Goal: Task Accomplishment & Management: Manage account settings

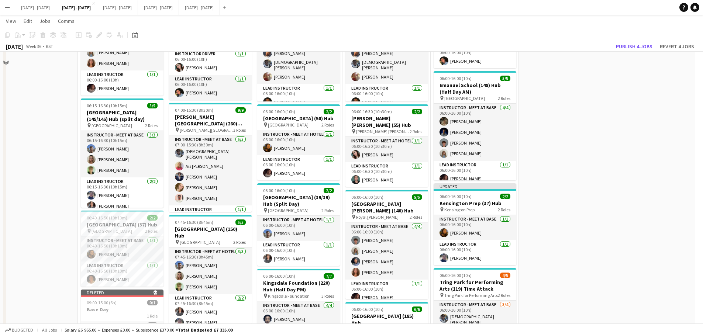
scroll to position [184, 0]
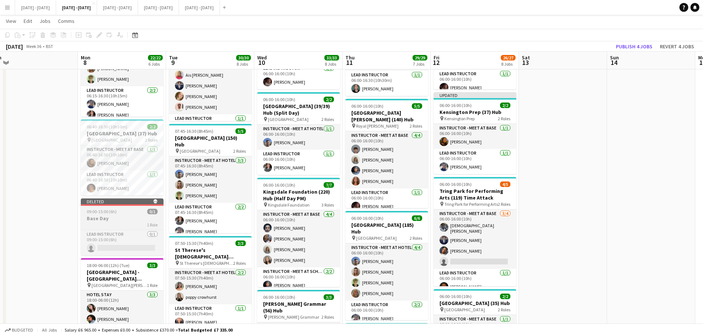
drag, startPoint x: 133, startPoint y: 222, endPoint x: 119, endPoint y: 226, distance: 14.4
click at [132, 223] on div "1 Role" at bounding box center [122, 225] width 83 height 6
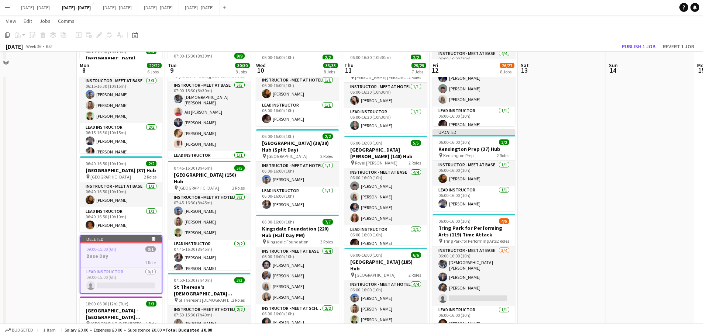
scroll to position [221, 0]
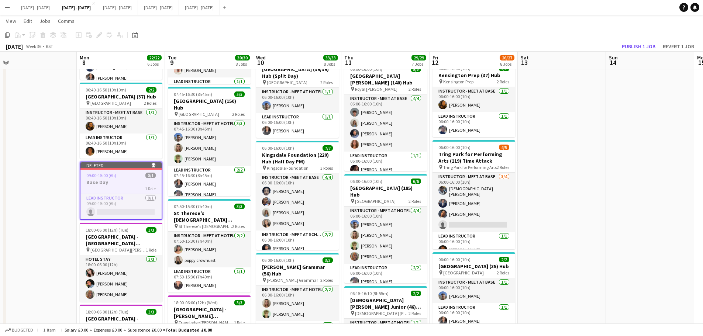
click at [96, 184] on h3 "Base Day" at bounding box center [120, 182] width 81 height 7
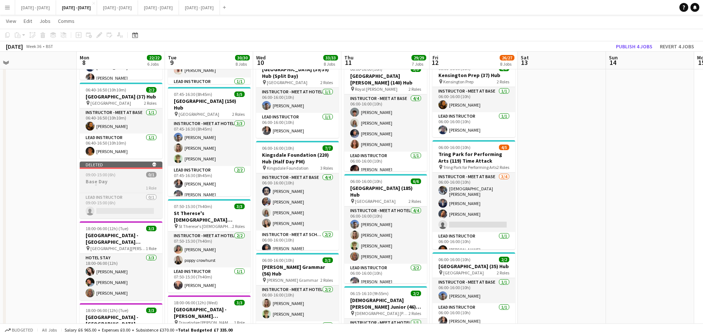
click at [96, 184] on h3 "Base Day" at bounding box center [121, 181] width 83 height 7
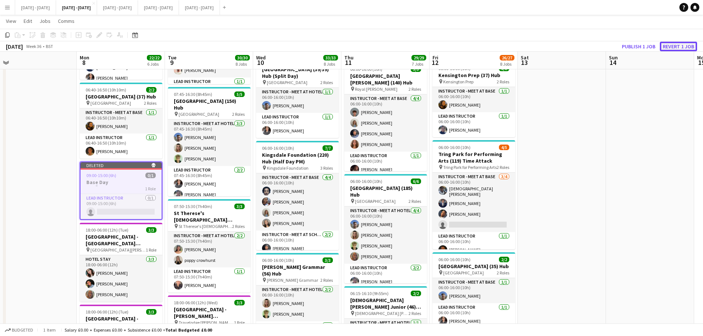
click at [686, 44] on button "Revert 1 job" at bounding box center [677, 47] width 37 height 10
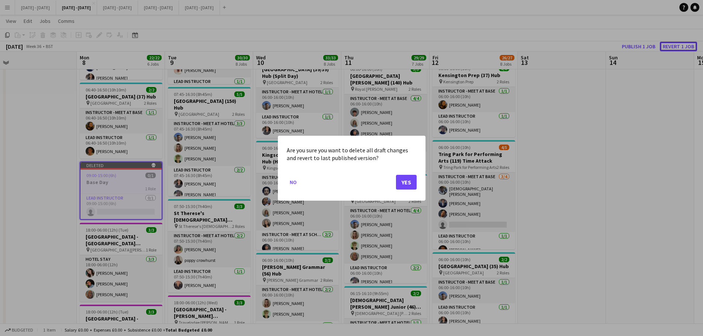
scroll to position [0, 0]
click at [401, 179] on button "Yes" at bounding box center [406, 181] width 21 height 15
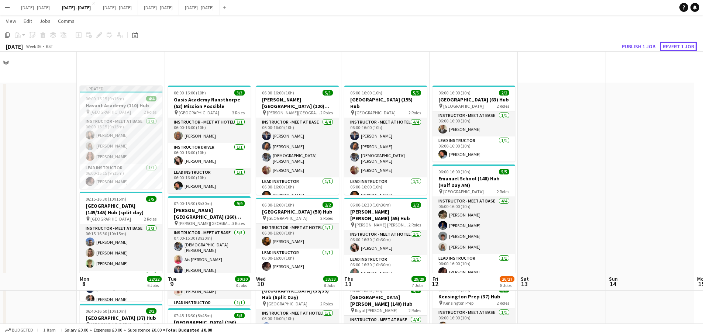
scroll to position [221, 0]
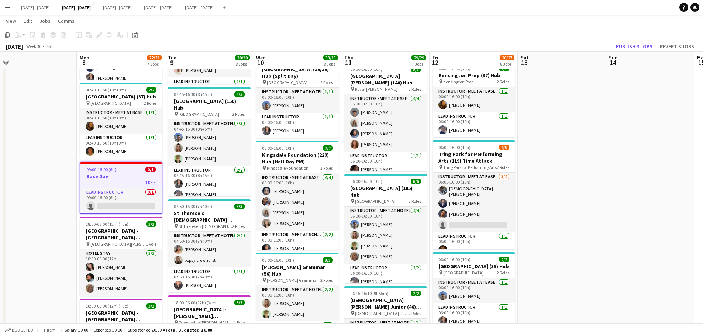
click at [114, 169] on span "09:00-15:00 (6h)" at bounding box center [101, 170] width 30 height 6
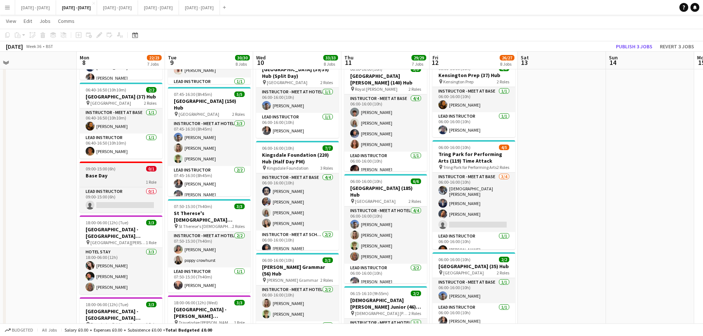
click at [112, 177] on h3 "Base Day" at bounding box center [121, 175] width 83 height 7
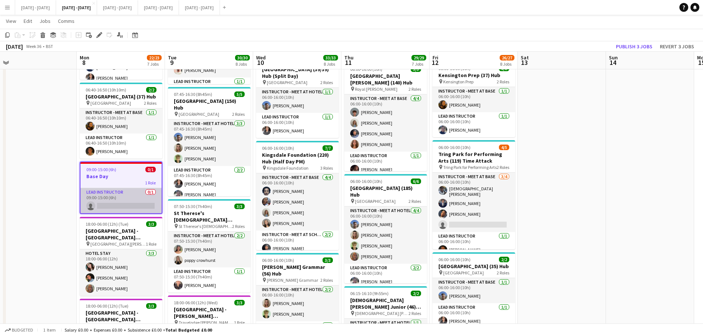
drag, startPoint x: 134, startPoint y: 200, endPoint x: 100, endPoint y: 200, distance: 33.6
click at [134, 200] on app-card-role "Lead Instructor 0/1 09:00-15:00 (6h) single-neutral-actions" at bounding box center [120, 200] width 81 height 25
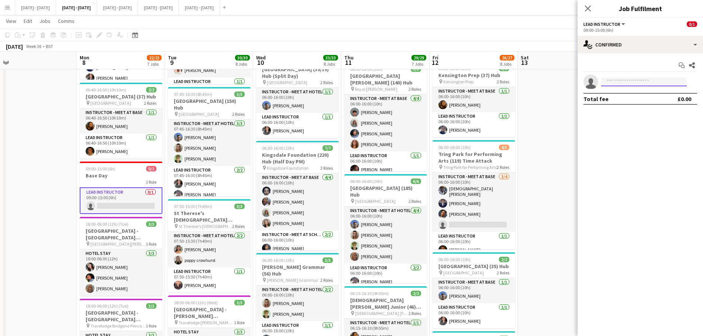
click at [638, 80] on input at bounding box center [644, 81] width 86 height 9
type input "****"
click at [614, 93] on span "[PERSON_NAME]" at bounding box center [628, 92] width 42 height 6
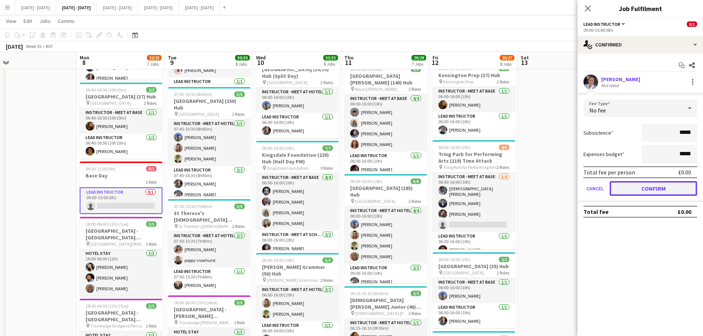
click at [651, 188] on button "Confirm" at bounding box center [652, 188] width 87 height 15
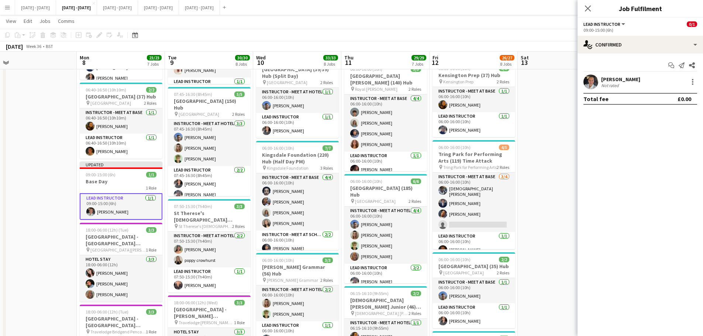
click at [585, 7] on icon "Close pop-in" at bounding box center [588, 9] width 6 height 6
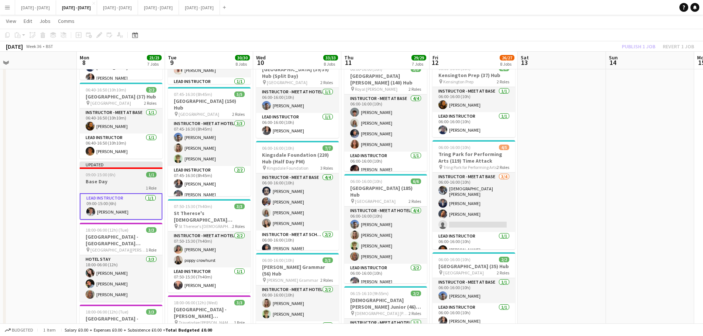
click at [123, 173] on div "09:00-15:00 (6h) 1/1" at bounding box center [121, 175] width 83 height 6
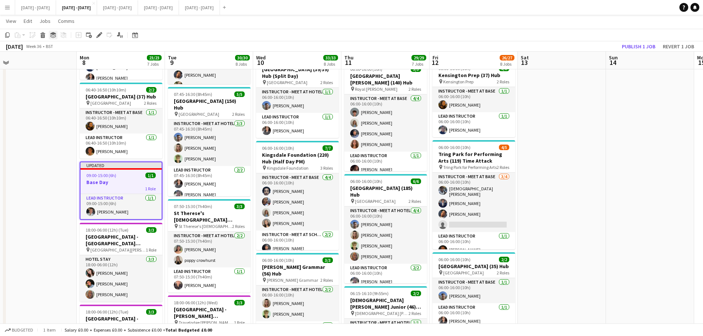
click at [53, 36] on icon at bounding box center [53, 36] width 6 height 2
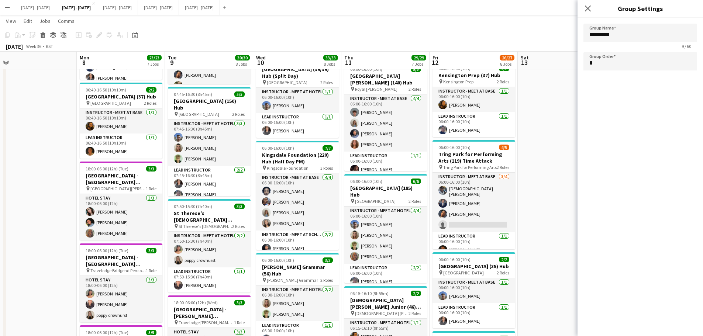
click at [582, 11] on div "Close pop-in" at bounding box center [587, 8] width 21 height 17
click at [588, 8] on icon "Close pop-in" at bounding box center [587, 8] width 7 height 7
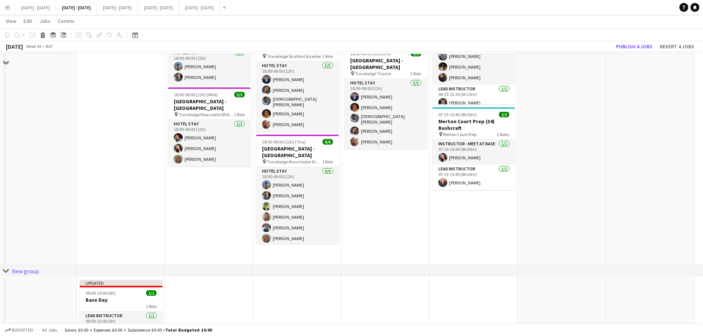
scroll to position [682, 0]
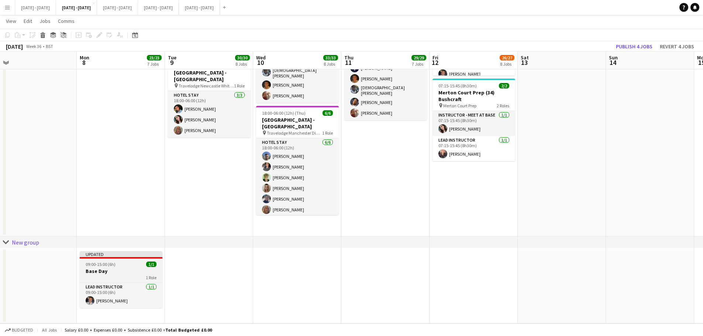
click at [131, 263] on div "09:00-15:00 (6h) 1/1" at bounding box center [121, 265] width 83 height 6
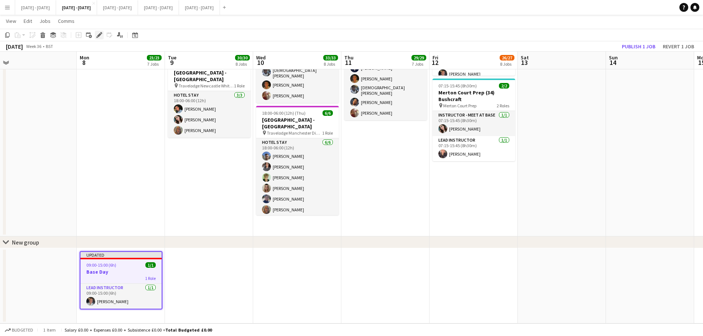
click at [100, 34] on icon at bounding box center [99, 35] width 4 height 4
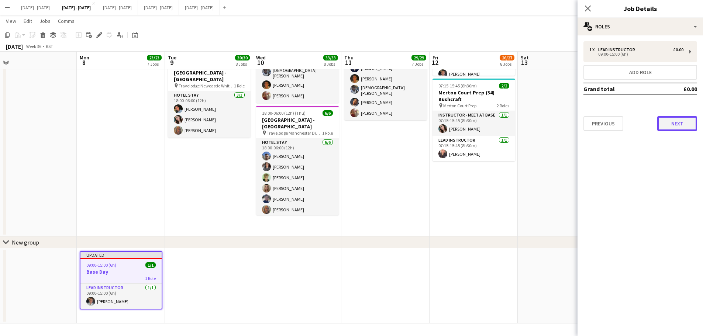
click at [685, 128] on button "Next" at bounding box center [677, 123] width 40 height 15
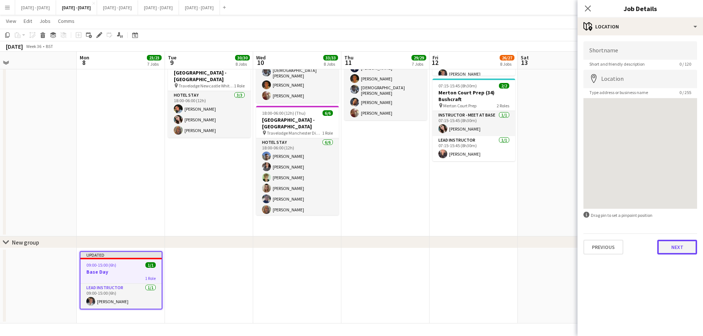
click at [675, 245] on button "Next" at bounding box center [677, 247] width 40 height 15
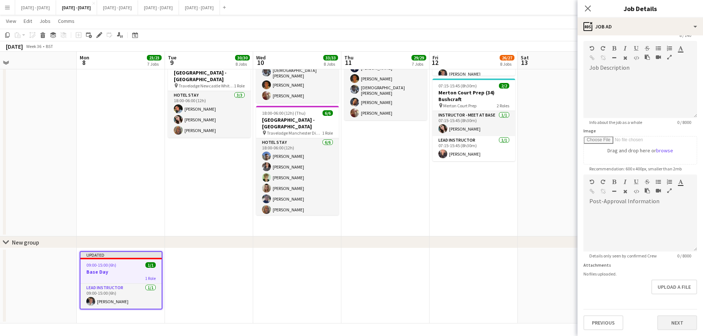
scroll to position [52, 0]
click at [680, 302] on form "Headline ******** 8 / 140 Job Description default Heading 1 Heading 2 Heading 3…" at bounding box center [639, 172] width 125 height 318
click at [666, 326] on button "Next" at bounding box center [677, 322] width 40 height 15
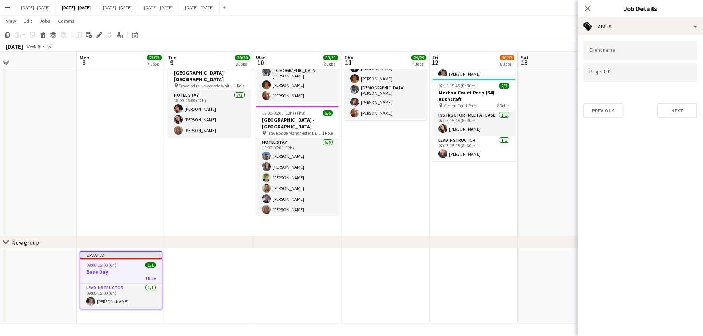
scroll to position [0, 0]
click at [667, 107] on button "Next" at bounding box center [677, 110] width 40 height 15
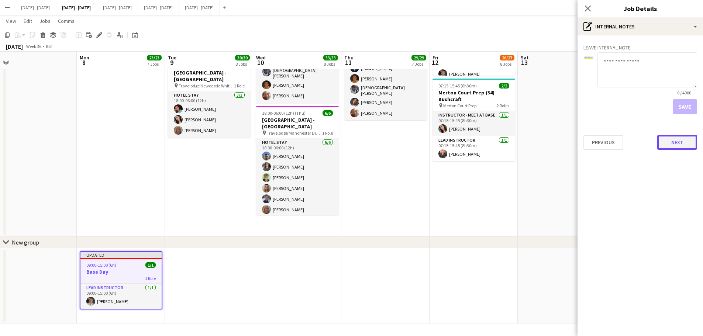
click at [671, 140] on button "Next" at bounding box center [677, 142] width 40 height 15
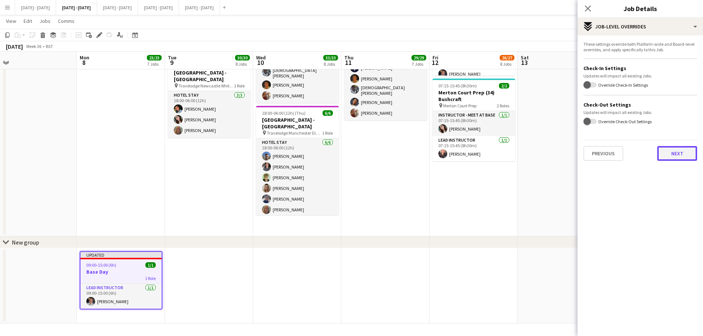
click at [663, 158] on button "Next" at bounding box center [677, 153] width 40 height 15
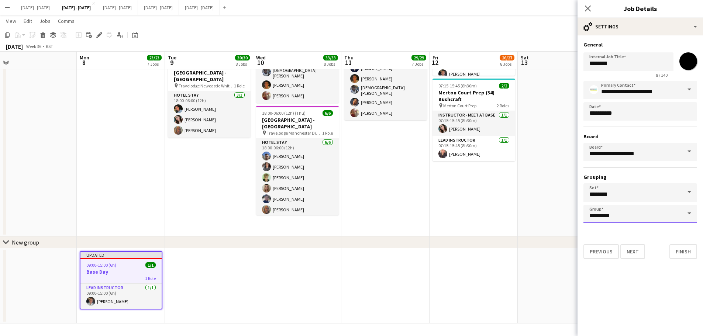
click at [644, 217] on input "*********" at bounding box center [640, 214] width 114 height 18
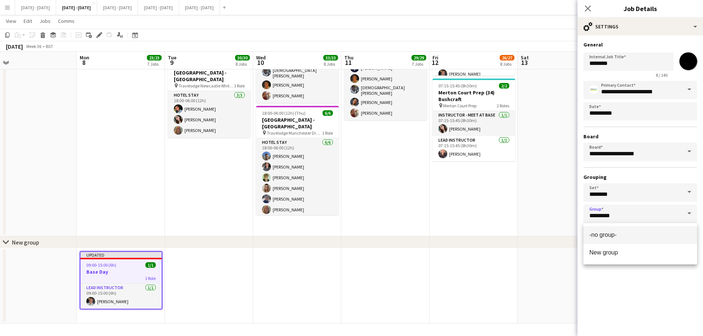
click at [628, 235] on span "-no group-" at bounding box center [640, 234] width 102 height 7
type input "**********"
click at [680, 254] on button "Finish" at bounding box center [683, 251] width 28 height 15
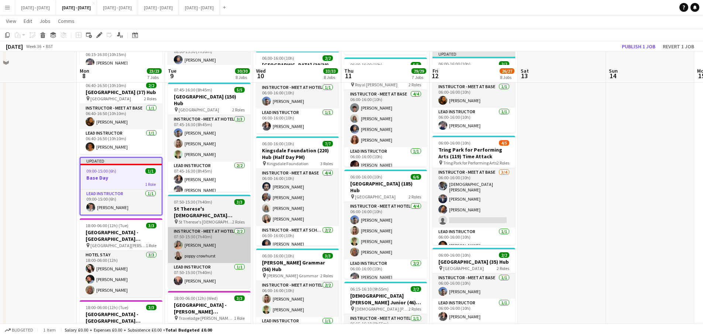
scroll to position [224, 0]
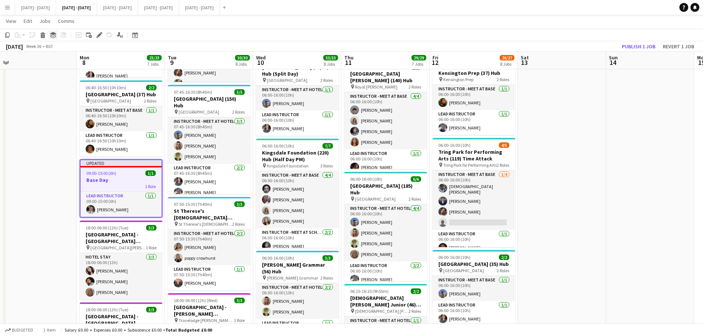
click at [52, 37] on icon "Group" at bounding box center [53, 35] width 6 height 6
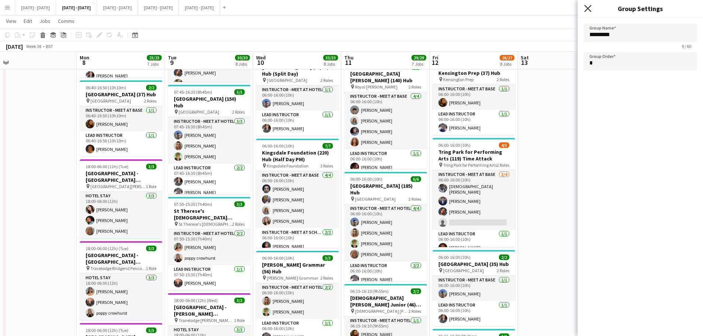
click at [589, 8] on icon "Close pop-in" at bounding box center [587, 8] width 7 height 7
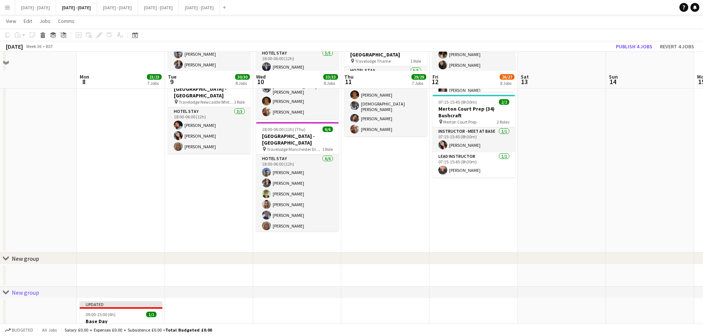
scroll to position [716, 0]
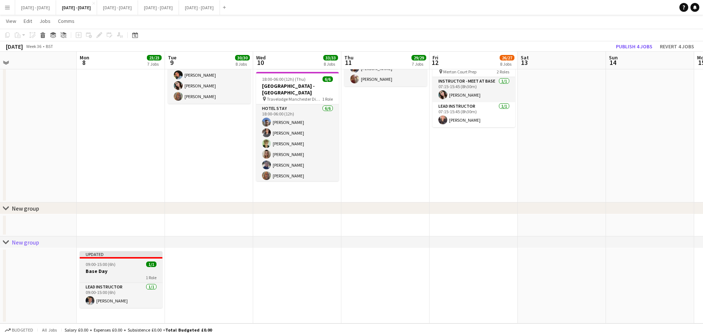
click at [127, 283] on div "Lead Instructor [DATE] 09:00-15:00 (6h) [PERSON_NAME]" at bounding box center [121, 295] width 83 height 25
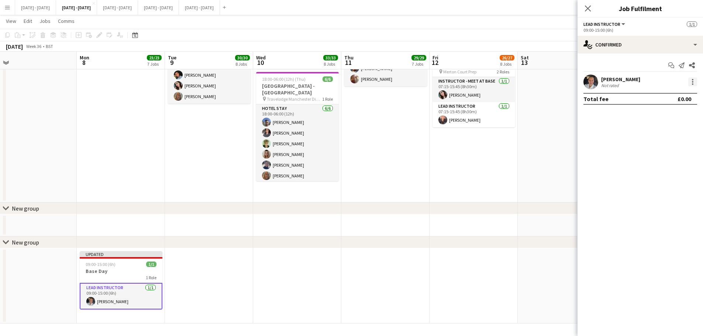
click at [693, 80] on div at bounding box center [692, 79] width 1 height 1
click at [596, 138] on div at bounding box center [351, 168] width 703 height 336
click at [110, 260] on app-job-card "Updated 09:00-15:00 (6h) 1/1 Base Day 1 Role Lead Instructor [DATE] 09:00-15:00…" at bounding box center [121, 280] width 83 height 58
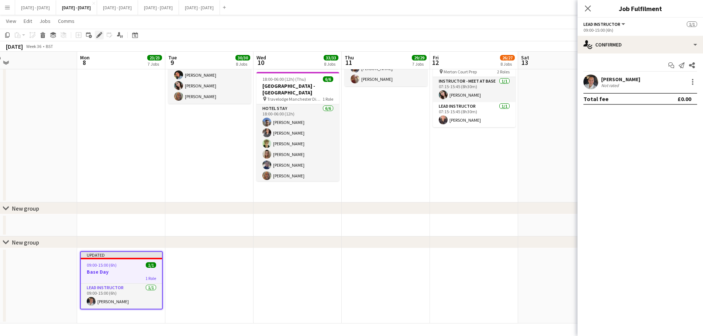
click at [98, 33] on icon "Edit" at bounding box center [99, 35] width 6 height 6
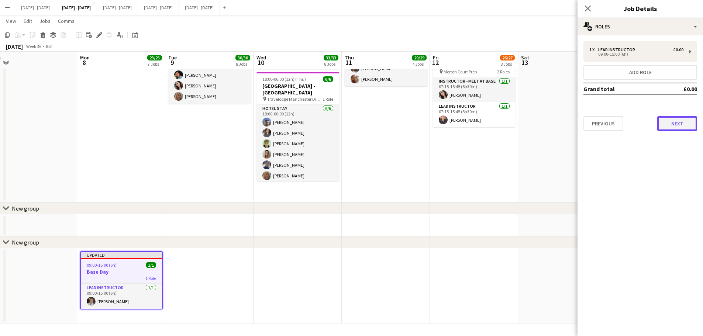
click at [673, 117] on button "Next" at bounding box center [677, 123] width 40 height 15
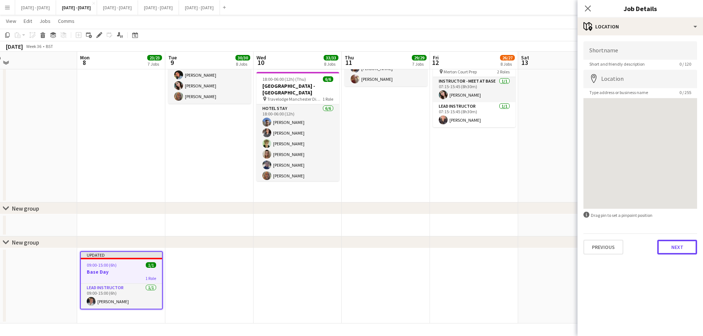
click at [678, 252] on button "Next" at bounding box center [677, 247] width 40 height 15
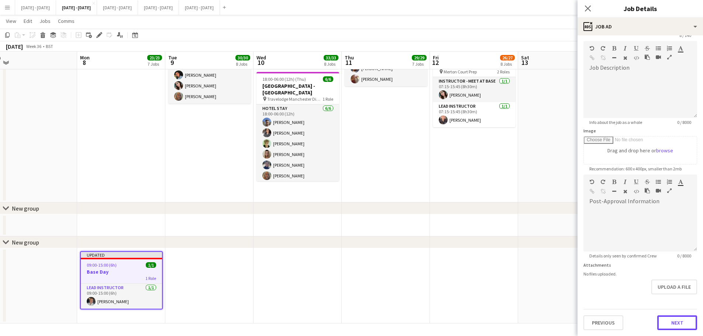
scroll to position [29, 0]
click at [689, 302] on form "Headline ******** 8 / 140 Job Description default Heading 1 Heading 2 Heading 3…" at bounding box center [639, 172] width 125 height 318
click at [682, 319] on button "Next" at bounding box center [677, 322] width 40 height 15
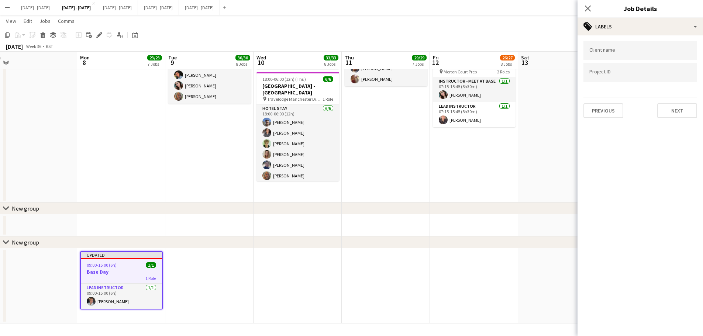
scroll to position [0, 0]
click at [675, 110] on button "Next" at bounding box center [677, 110] width 40 height 15
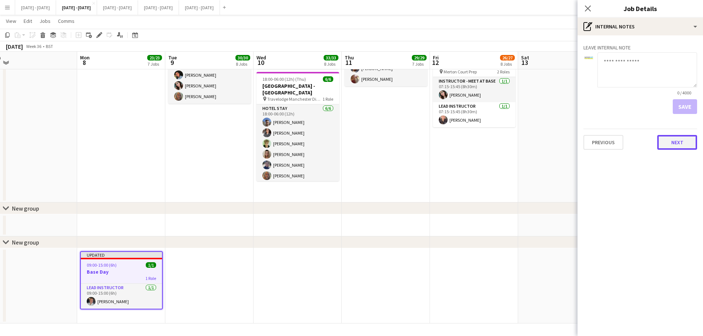
click at [680, 143] on button "Next" at bounding box center [677, 142] width 40 height 15
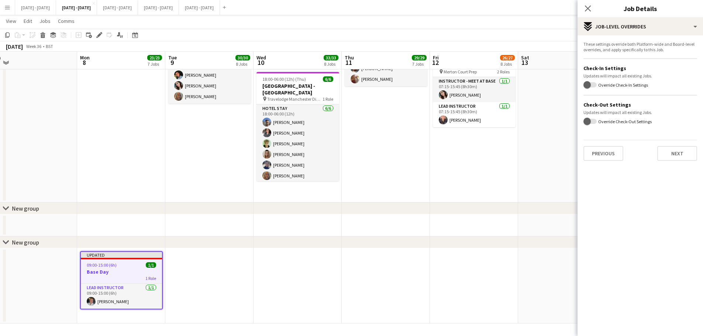
click at [671, 164] on div "These settings override both Platform-wide and Board-level overrides, and apply…" at bounding box center [639, 100] width 125 height 131
click at [675, 156] on button "Next" at bounding box center [677, 153] width 40 height 15
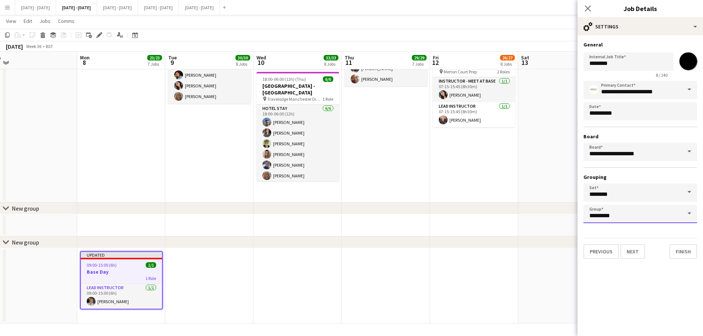
click at [659, 216] on input "*********" at bounding box center [640, 214] width 114 height 18
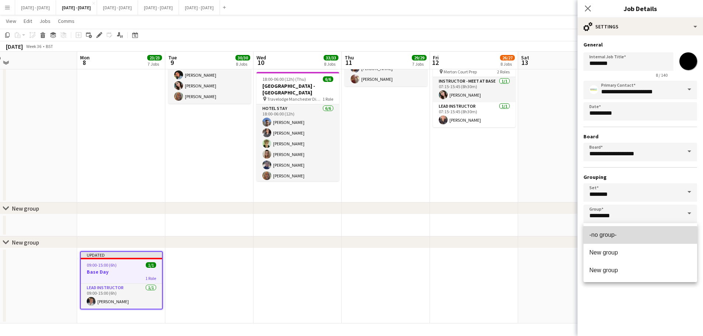
click at [630, 237] on span "-no group-" at bounding box center [640, 234] width 102 height 7
type input "**********"
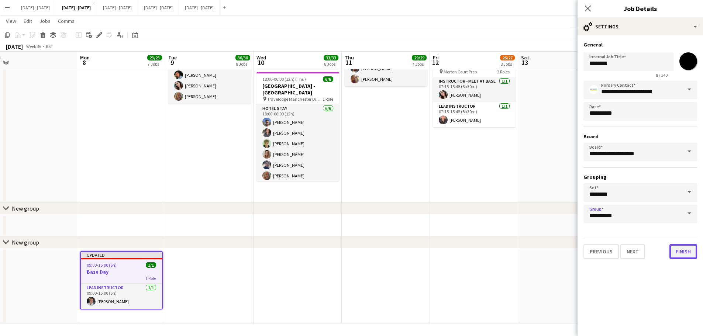
click at [683, 248] on button "Finish" at bounding box center [683, 251] width 28 height 15
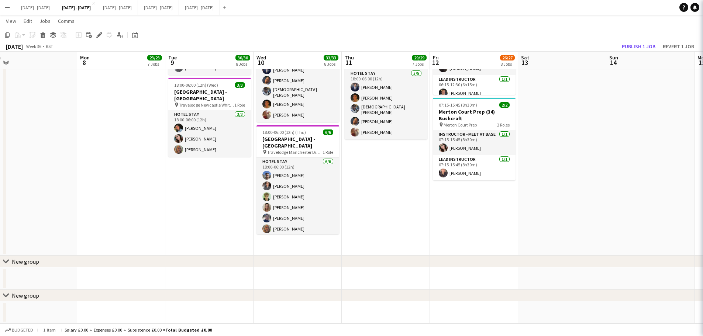
scroll to position [663, 0]
click at [7, 263] on icon "chevron-right" at bounding box center [6, 262] width 6 height 6
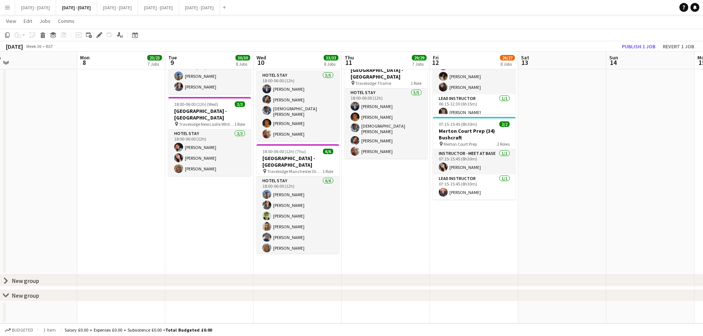
click at [5, 292] on app-icon "chevron-right" at bounding box center [6, 295] width 6 height 6
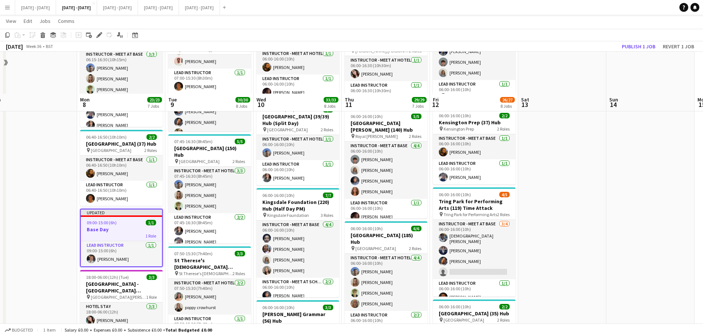
scroll to position [142, 0]
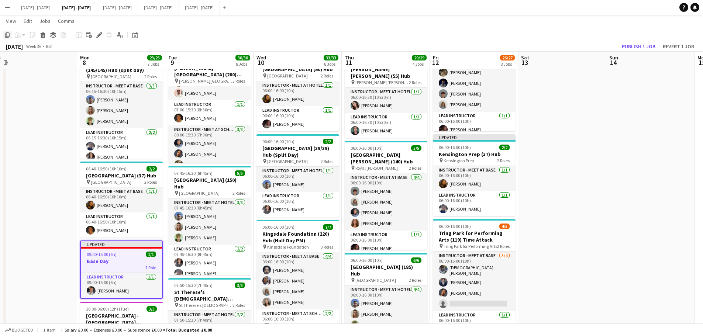
click at [6, 39] on div "Copy" at bounding box center [7, 35] width 9 height 9
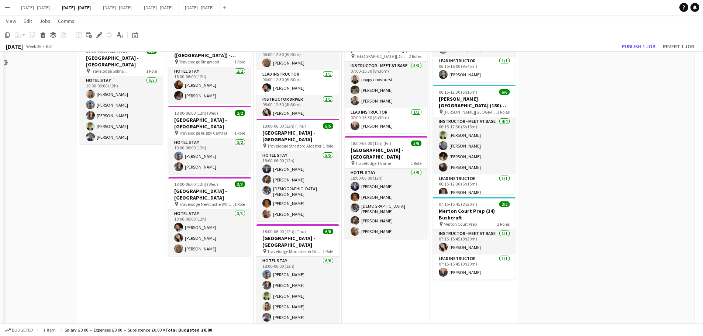
scroll to position [622, 0]
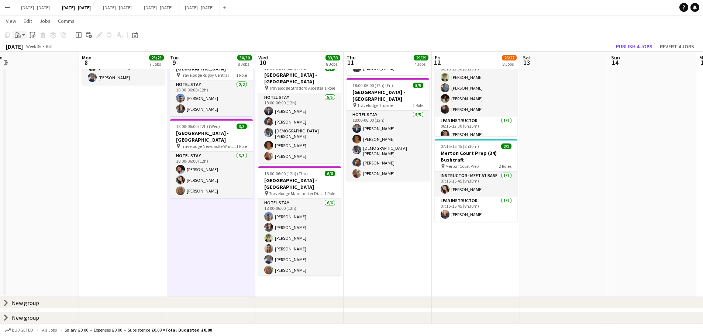
click at [24, 34] on app-action-btn "Paste" at bounding box center [19, 35] width 13 height 9
click at [29, 56] on div "Paste Ctrl+V Paste with crew Ctrl+Shift+V" at bounding box center [54, 55] width 81 height 31
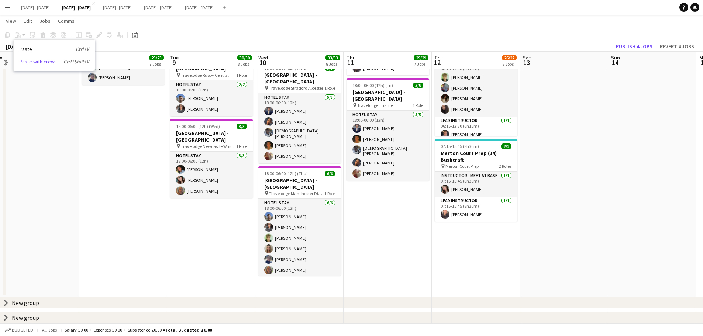
click at [30, 61] on link "Paste with crew Ctrl+Shift+V" at bounding box center [54, 61] width 69 height 7
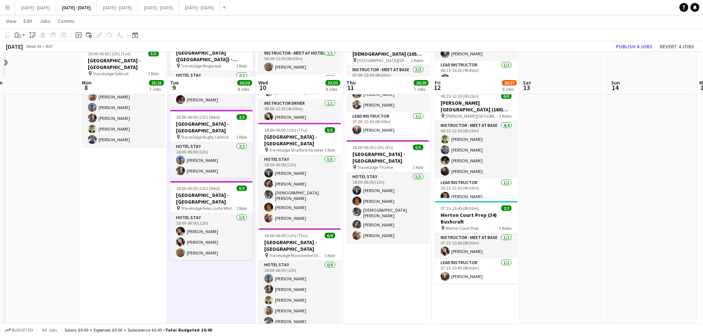
scroll to position [622, 0]
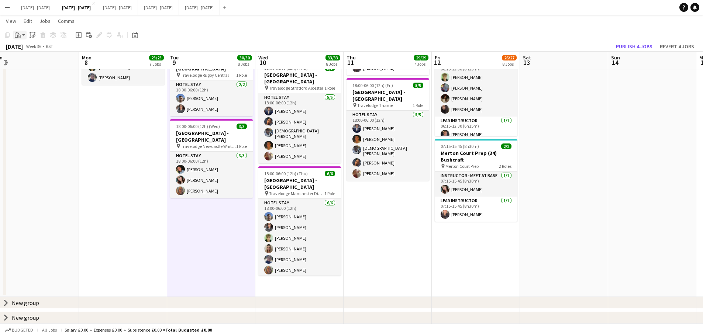
click at [22, 37] on app-action-btn "Paste" at bounding box center [19, 35] width 13 height 9
click at [26, 62] on link "Paste with crew Ctrl+Shift+V" at bounding box center [54, 61] width 69 height 7
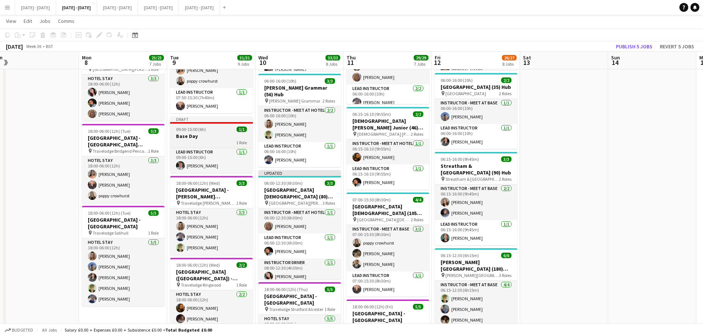
scroll to position [0, 185]
click at [185, 133] on h3 "Base Day" at bounding box center [212, 136] width 83 height 7
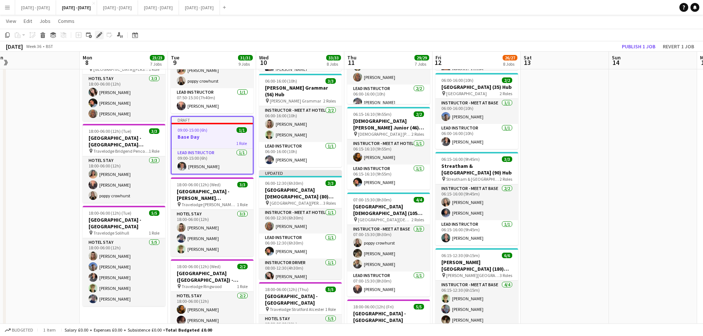
click at [98, 34] on icon "Edit" at bounding box center [99, 35] width 6 height 6
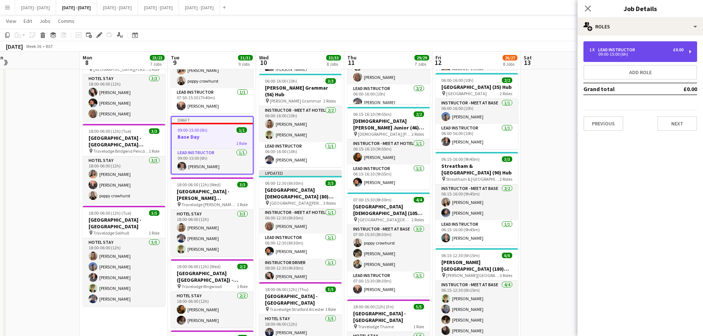
click at [659, 56] on div "09:00-15:00 (6h)" at bounding box center [636, 54] width 94 height 4
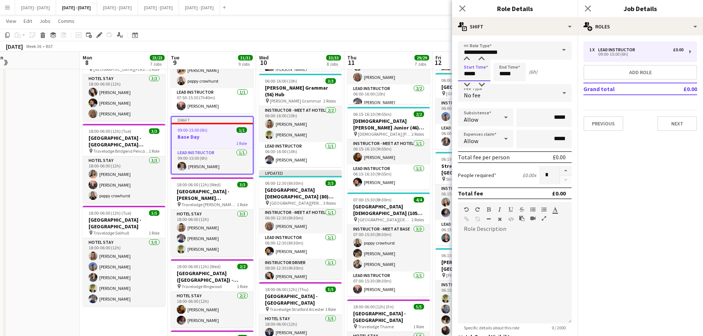
drag, startPoint x: 479, startPoint y: 74, endPoint x: 430, endPoint y: 70, distance: 49.9
click at [430, 70] on body "Menu Boards Boards Boards All jobs Status Workforce Workforce My Workforce Recr…" at bounding box center [351, 78] width 703 height 958
type input "*****"
click at [464, 9] on icon "Close pop-in" at bounding box center [461, 8] width 7 height 7
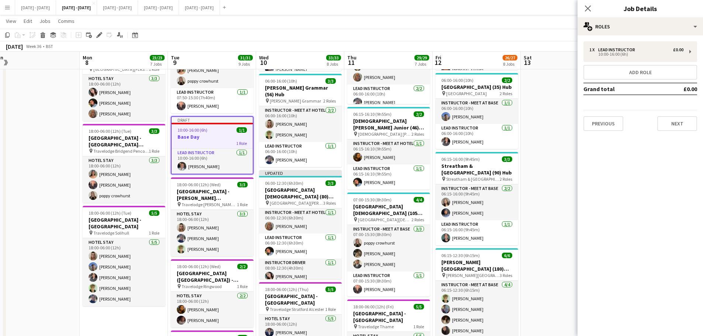
click at [592, 4] on div "Close pop-in" at bounding box center [587, 8] width 21 height 17
click at [587, 10] on icon "Close pop-in" at bounding box center [587, 8] width 7 height 7
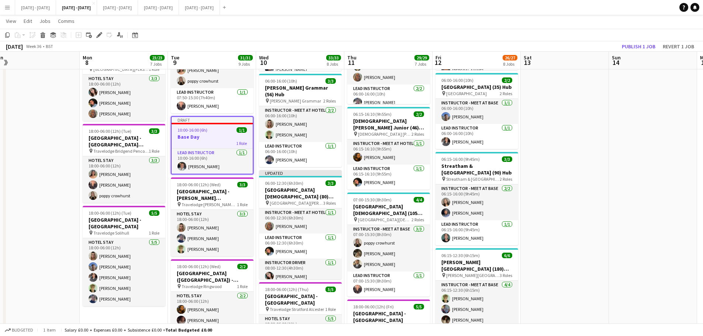
click at [46, 149] on app-date-cell at bounding box center [36, 100] width 88 height 836
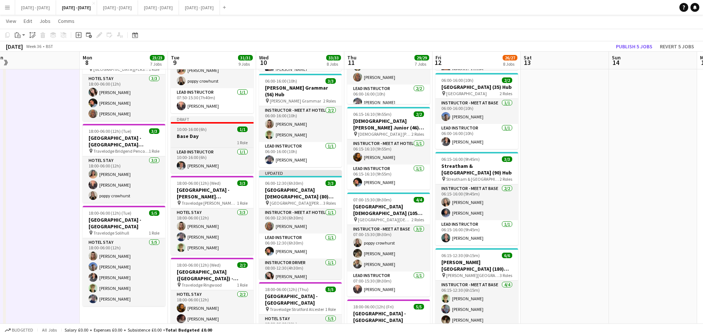
click at [232, 129] on div "10:00-16:00 (6h) 1/1" at bounding box center [212, 130] width 83 height 6
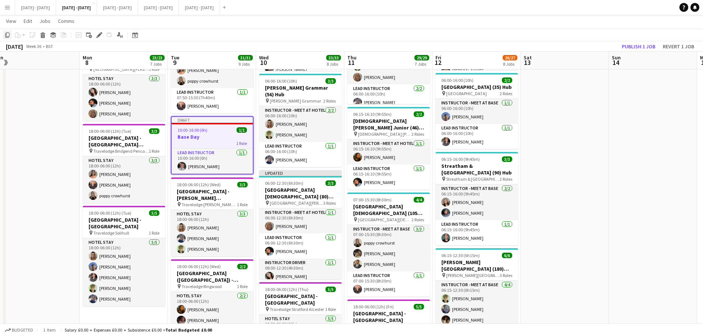
click at [6, 37] on icon at bounding box center [7, 34] width 4 height 5
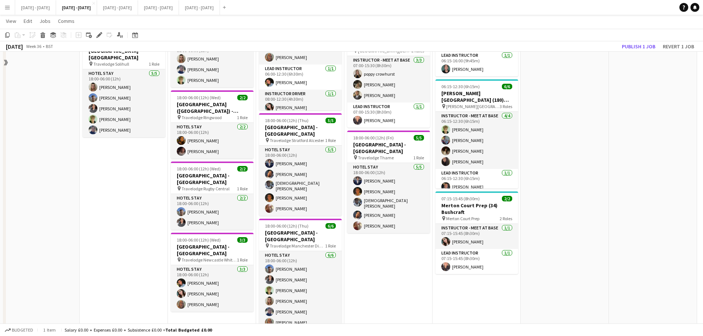
scroll to position [622, 0]
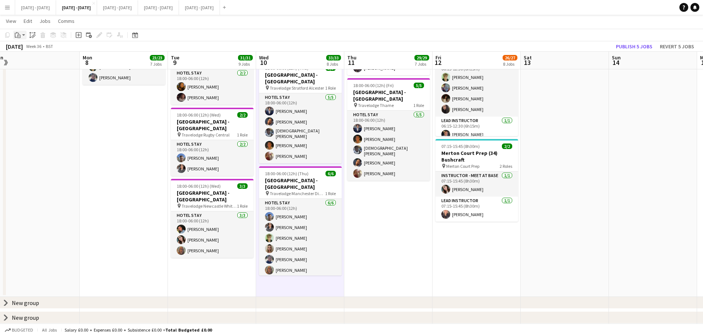
click at [21, 37] on div "Paste" at bounding box center [17, 35] width 9 height 9
click at [27, 58] on link "Paste with crew Ctrl+Shift+V" at bounding box center [54, 61] width 69 height 7
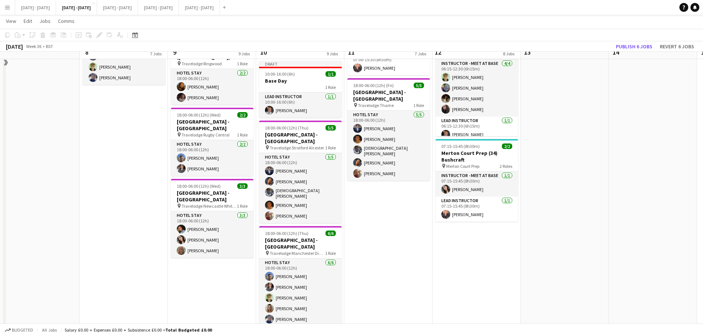
scroll to position [585, 0]
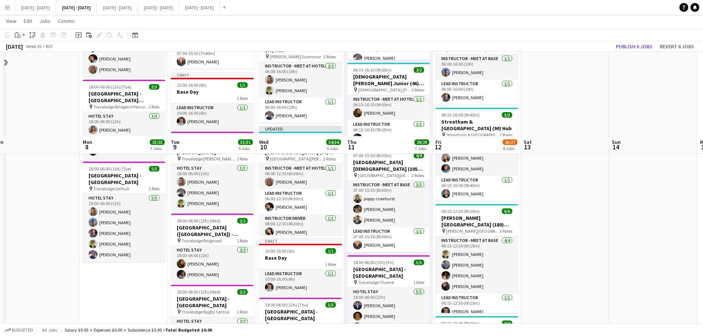
scroll to position [627, 0]
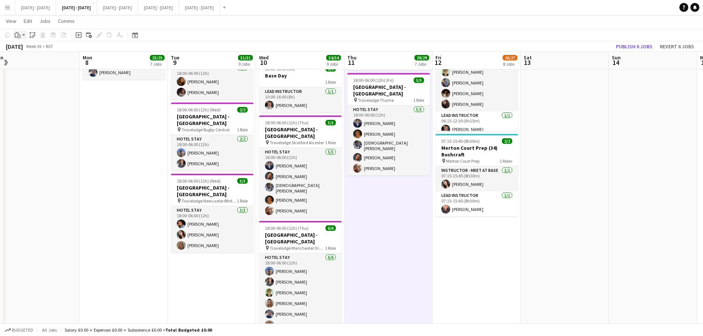
click at [20, 37] on icon "Paste" at bounding box center [18, 35] width 6 height 6
click at [33, 62] on link "Paste with crew Ctrl+Shift+V" at bounding box center [54, 61] width 69 height 7
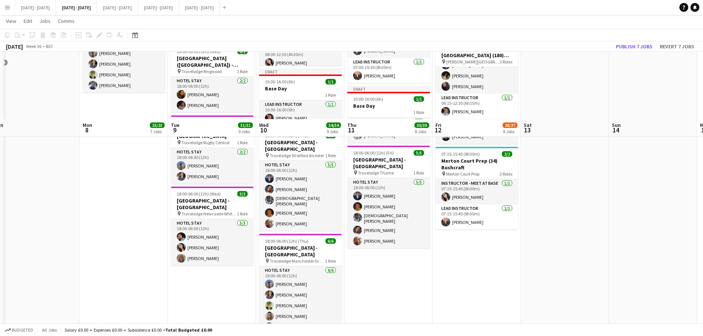
scroll to position [682, 0]
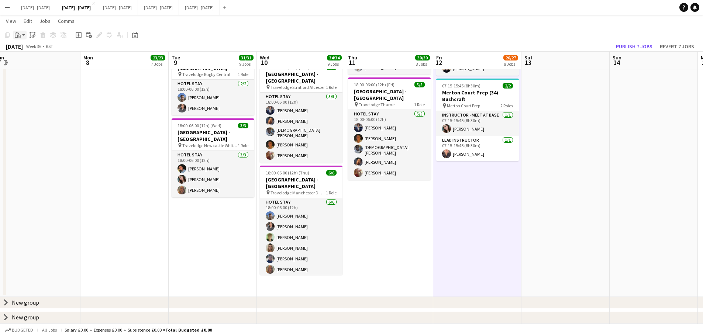
click at [25, 35] on app-action-btn "Paste" at bounding box center [19, 35] width 13 height 9
click at [31, 64] on link "Paste with crew Ctrl+Shift+V" at bounding box center [54, 61] width 69 height 7
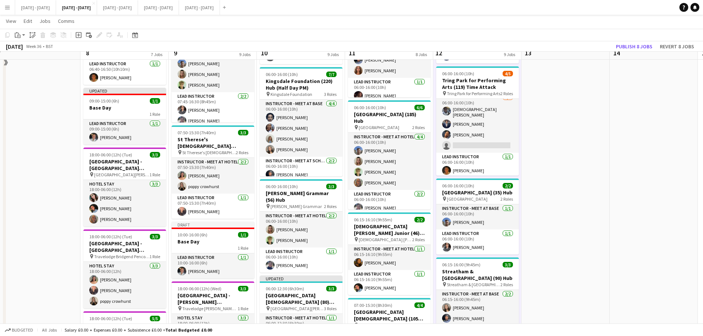
scroll to position [258, 0]
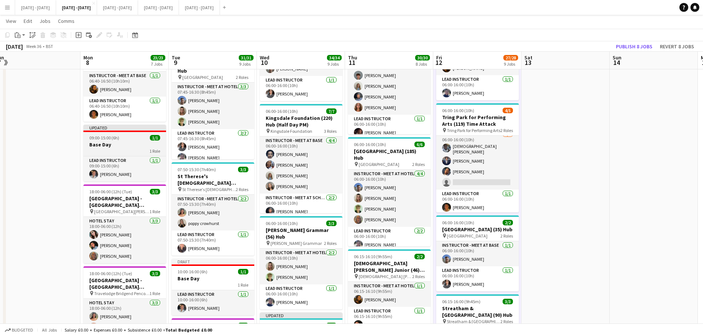
click at [113, 143] on h3 "Base Day" at bounding box center [124, 144] width 83 height 7
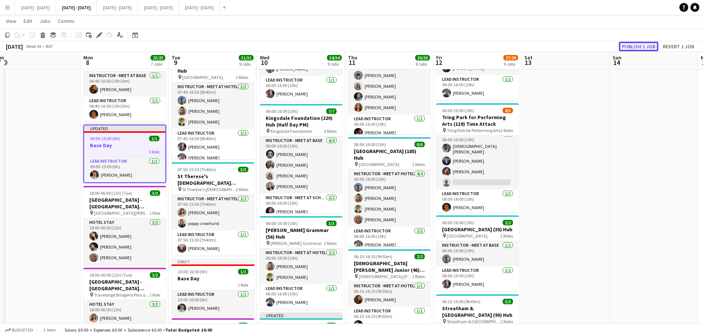
click at [630, 43] on button "Publish 1 job" at bounding box center [638, 47] width 39 height 10
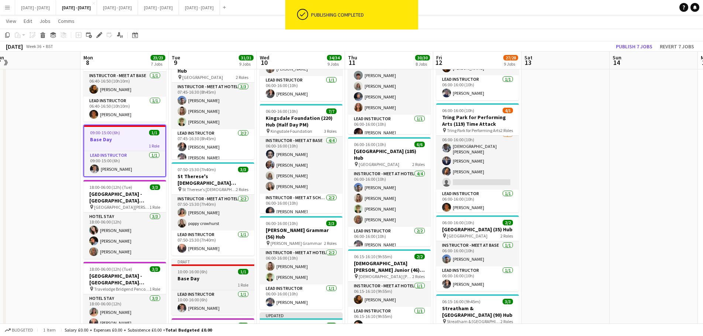
click at [229, 275] on h3 "Base Day" at bounding box center [213, 278] width 83 height 7
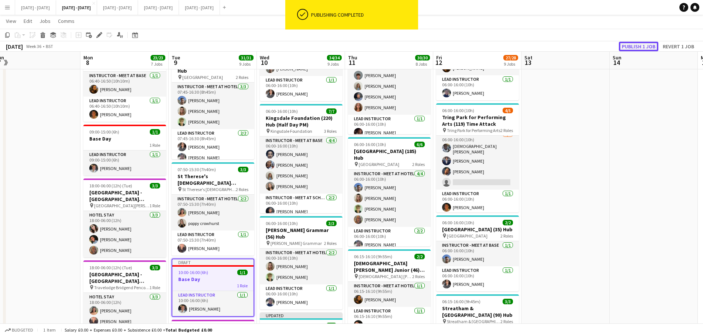
click at [643, 48] on button "Publish 1 job" at bounding box center [638, 47] width 39 height 10
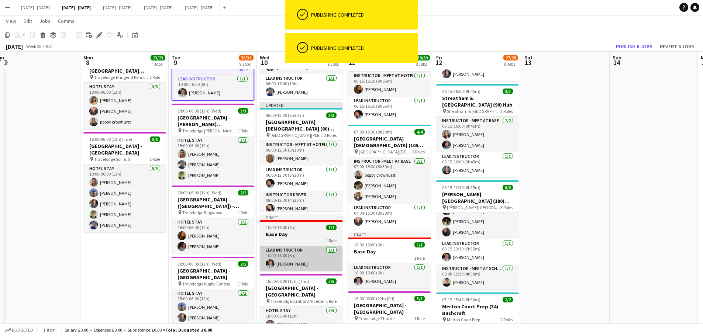
scroll to position [479, 0]
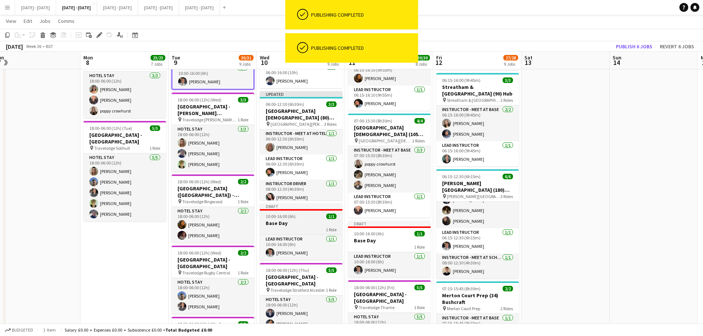
click at [292, 228] on div "1 Role" at bounding box center [301, 229] width 83 height 6
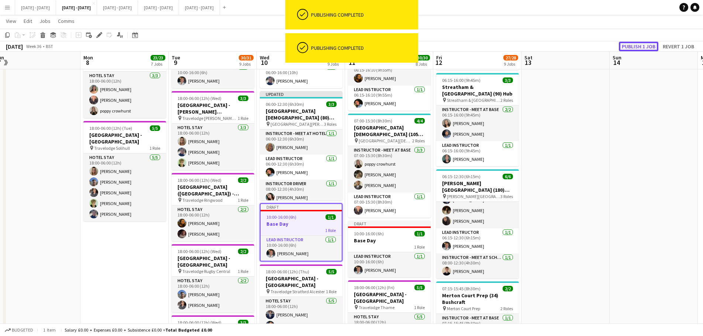
click at [638, 45] on button "Publish 1 job" at bounding box center [638, 47] width 39 height 10
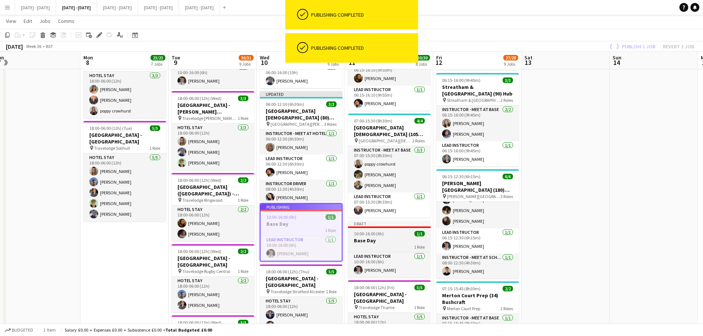
click at [386, 238] on h3 "Base Day" at bounding box center [389, 240] width 83 height 7
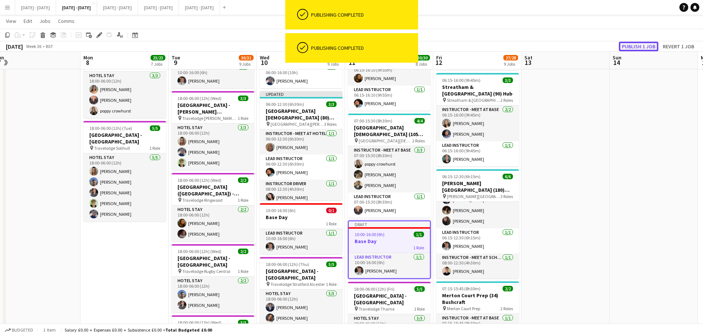
click at [645, 49] on button "Publish 1 job" at bounding box center [638, 47] width 39 height 10
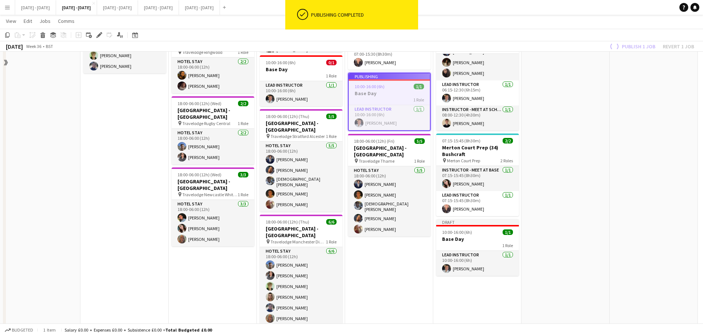
scroll to position [664, 0]
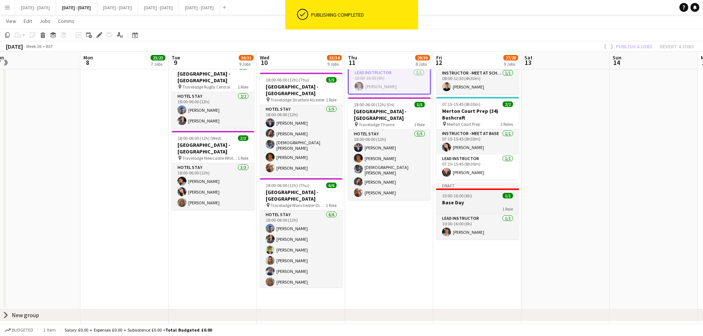
click at [482, 206] on h3 "Base Day" at bounding box center [477, 202] width 83 height 7
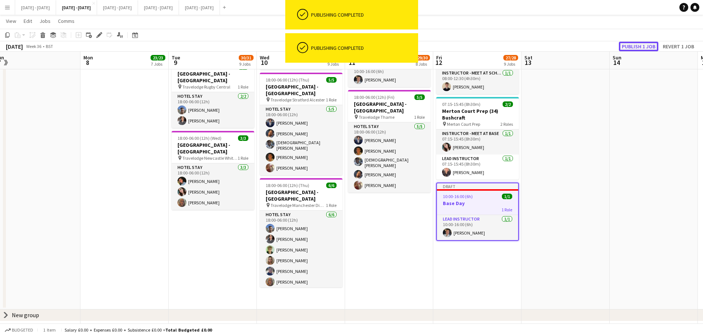
click at [643, 46] on button "Publish 1 job" at bounding box center [638, 47] width 39 height 10
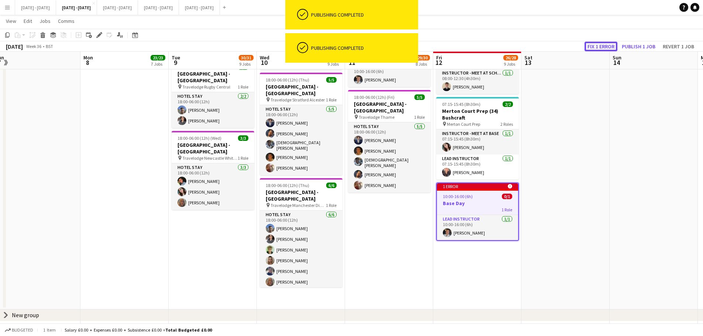
click at [592, 45] on button "Fix 1 error" at bounding box center [600, 47] width 33 height 10
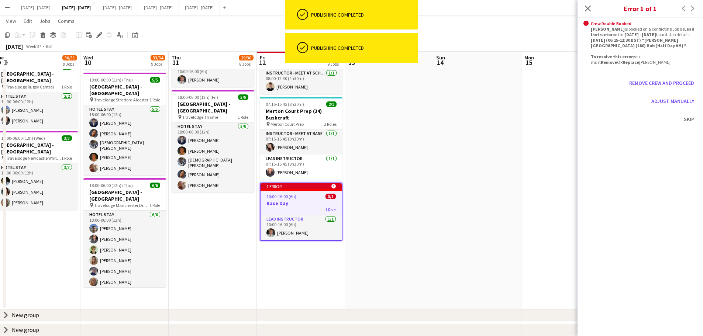
scroll to position [0, 254]
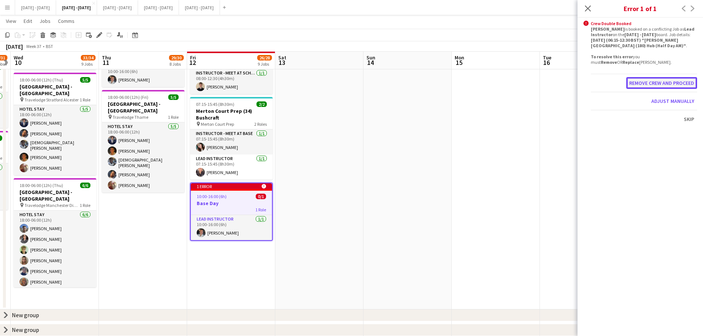
click at [674, 82] on button "Remove crew and proceed" at bounding box center [661, 83] width 71 height 12
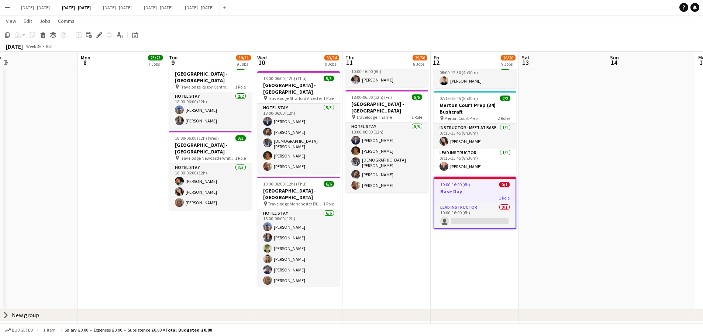
drag, startPoint x: 233, startPoint y: 288, endPoint x: 477, endPoint y: 280, distance: 243.9
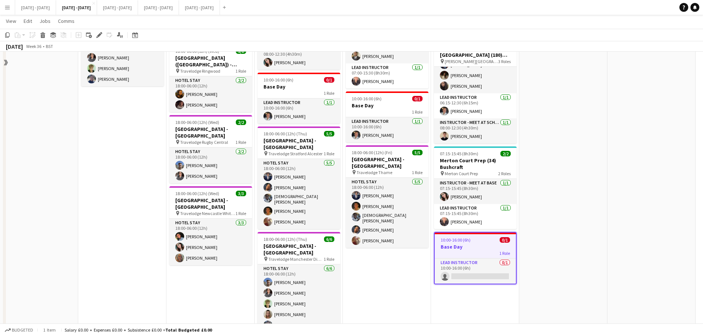
scroll to position [676, 0]
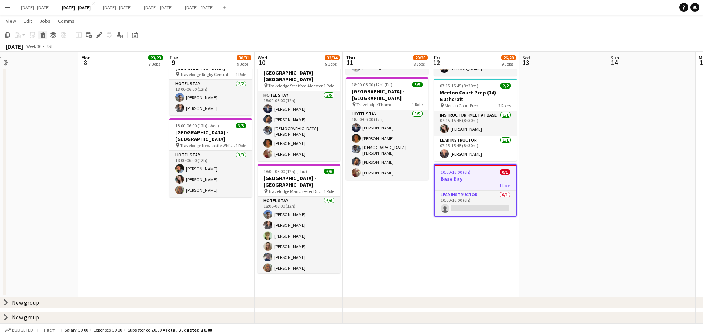
click at [44, 36] on icon "Delete" at bounding box center [43, 35] width 6 height 6
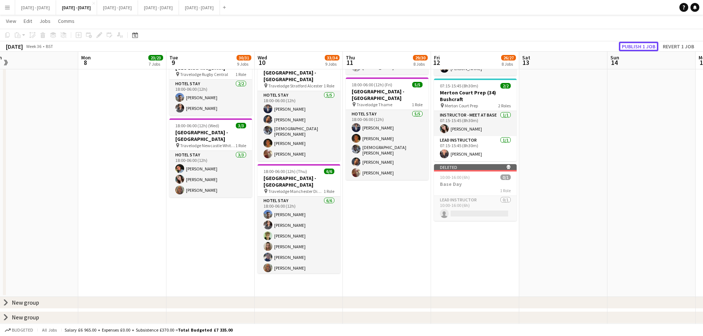
click at [639, 47] on button "Publish 1 job" at bounding box center [638, 47] width 39 height 10
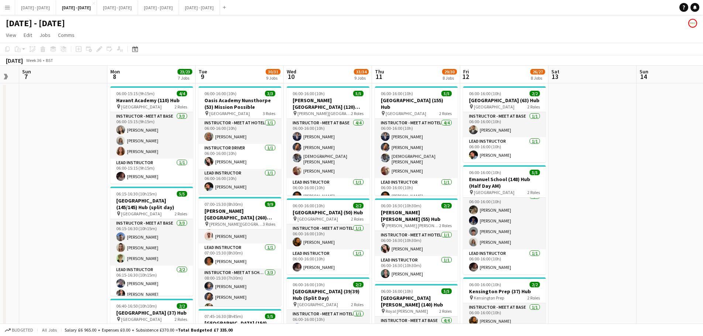
scroll to position [0, 242]
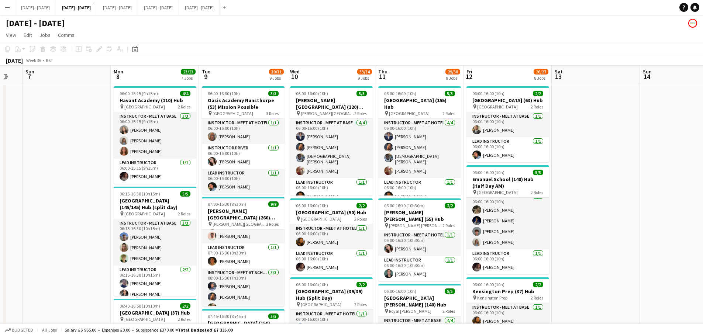
drag, startPoint x: 48, startPoint y: 218, endPoint x: 80, endPoint y: 218, distance: 32.5
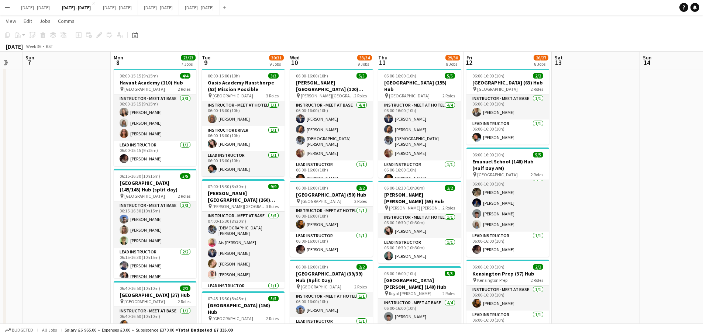
scroll to position [0, 0]
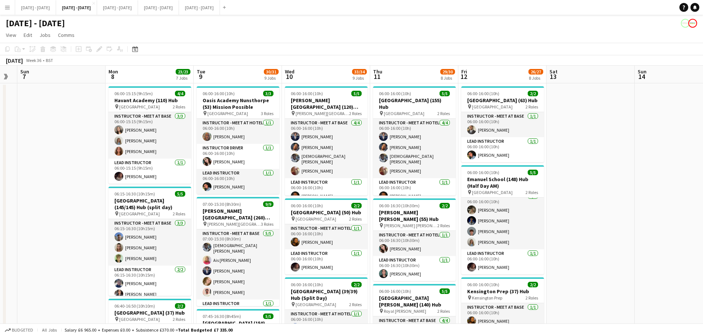
drag, startPoint x: 73, startPoint y: 281, endPoint x: 56, endPoint y: 293, distance: 20.2
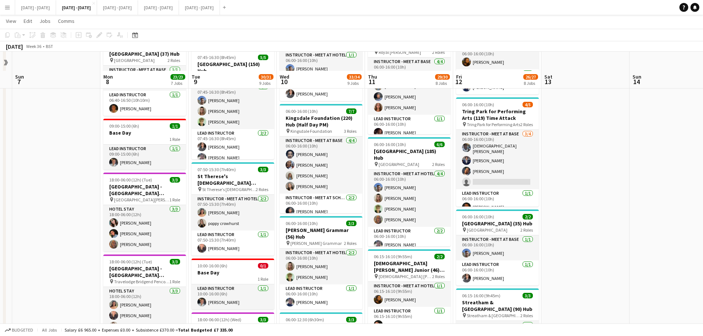
scroll to position [295, 0]
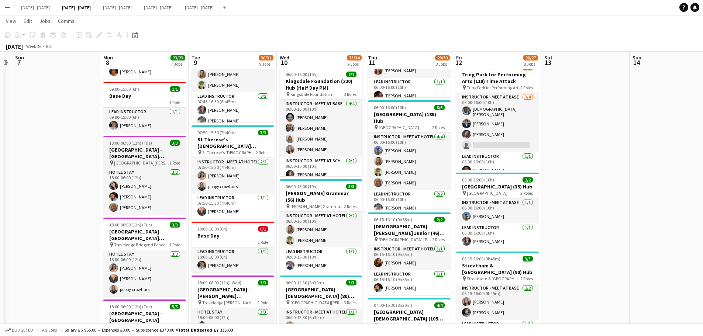
click at [130, 147] on h3 "[GEOGRAPHIC_DATA] - [GEOGRAPHIC_DATA] [GEOGRAPHIC_DATA]" at bounding box center [144, 152] width 83 height 13
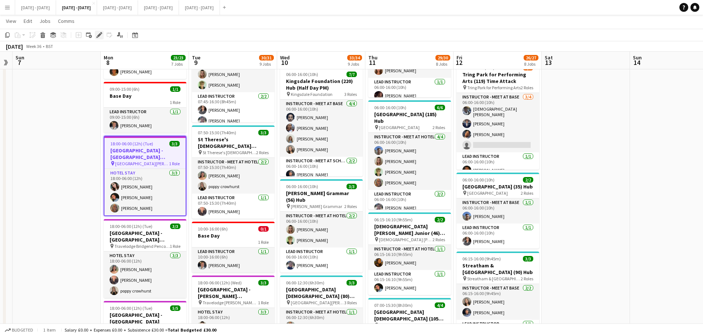
click at [98, 34] on icon "Edit" at bounding box center [99, 35] width 6 height 6
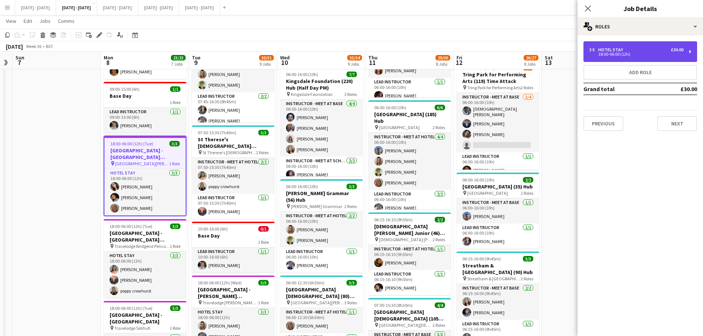
click at [614, 53] on div "18:00-06:00 (12h)" at bounding box center [636, 54] width 94 height 4
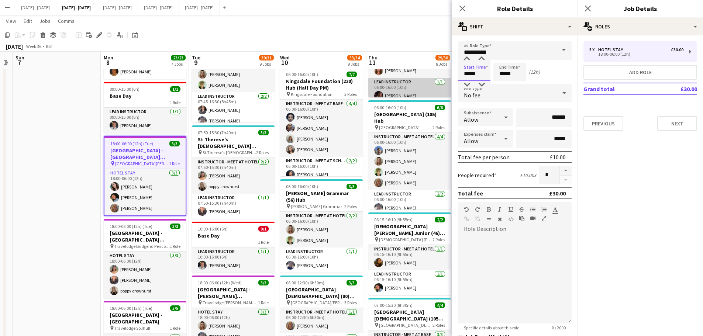
drag, startPoint x: 484, startPoint y: 75, endPoint x: 423, endPoint y: 75, distance: 60.5
click at [423, 75] on body "Menu Boards Boards Boards All jobs Status Workforce Workforce My Workforce Recr…" at bounding box center [351, 210] width 703 height 1011
type input "*****"
click at [463, 8] on icon at bounding box center [461, 8] width 7 height 7
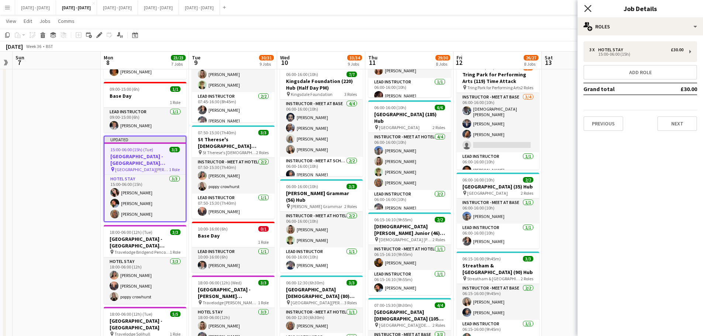
click at [588, 8] on icon "Close pop-in" at bounding box center [587, 8] width 7 height 7
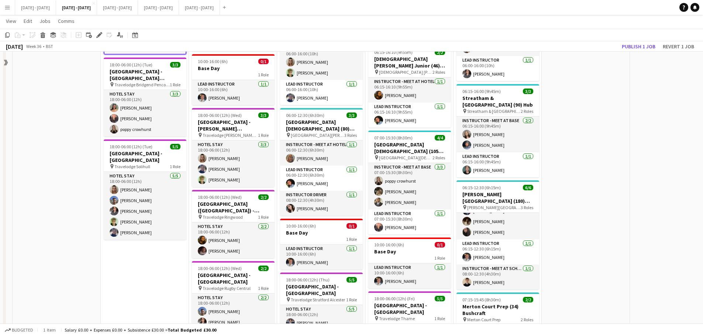
scroll to position [479, 0]
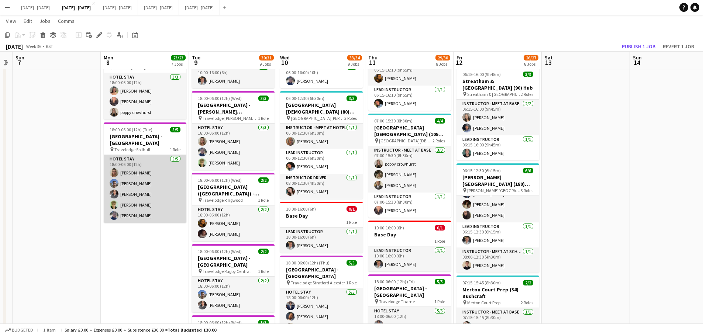
click at [129, 189] on app-card-role "Hotel Stay [DATE] 18:00-06:00 (12h) [PERSON_NAME] [PERSON_NAME] [PERSON_NAME] […" at bounding box center [145, 189] width 83 height 68
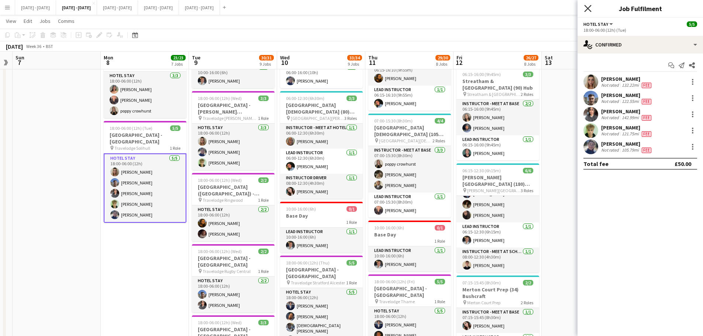
click at [588, 5] on icon "Close pop-in" at bounding box center [587, 8] width 7 height 7
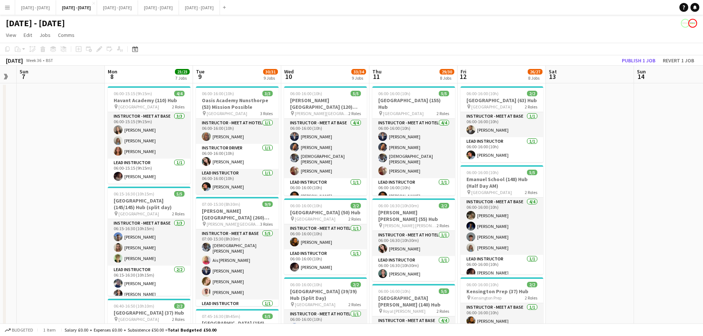
scroll to position [0, 267]
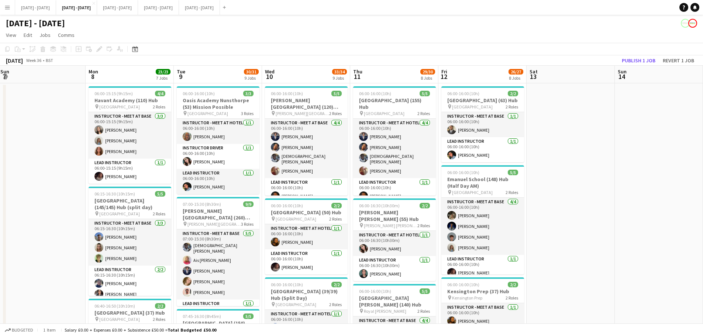
drag, startPoint x: 53, startPoint y: 194, endPoint x: 38, endPoint y: 209, distance: 21.6
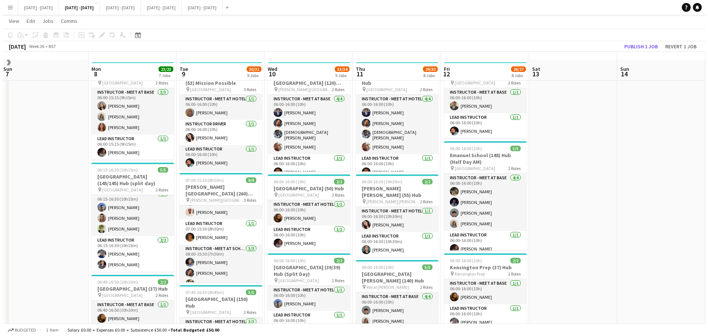
scroll to position [0, 0]
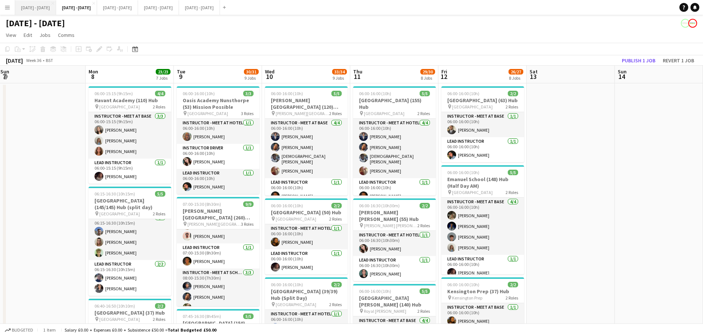
click at [41, 4] on button "[DATE] - [DATE] Close" at bounding box center [35, 7] width 41 height 14
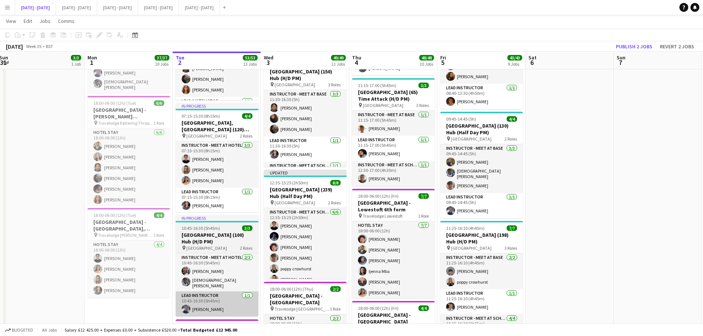
scroll to position [811, 0]
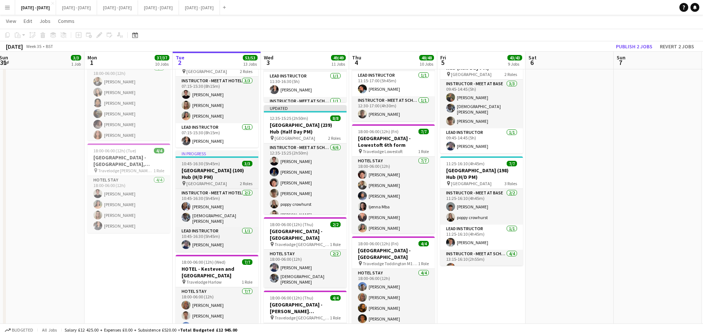
click at [209, 170] on h3 "[GEOGRAPHIC_DATA] (100) Hub (H/D PM)" at bounding box center [217, 173] width 83 height 13
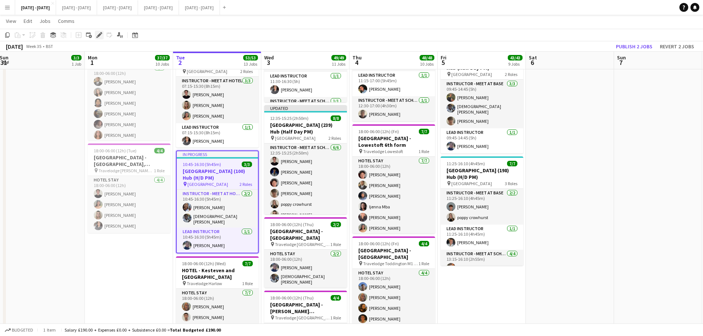
click at [100, 35] on icon at bounding box center [99, 35] width 4 height 4
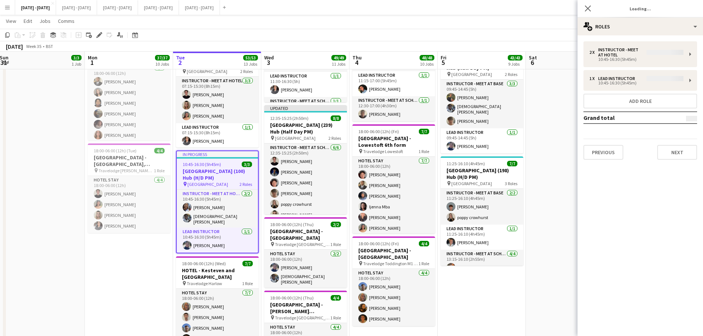
type input "**********"
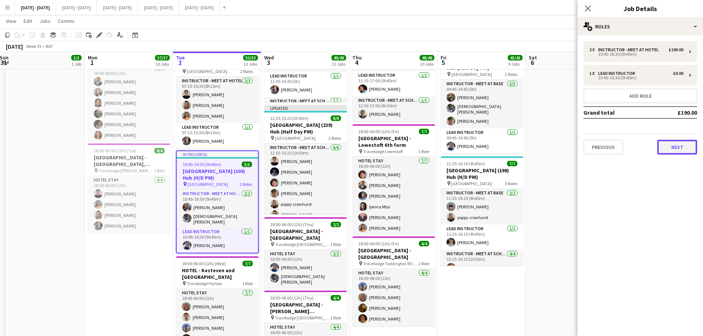
click at [672, 145] on button "Next" at bounding box center [677, 147] width 40 height 15
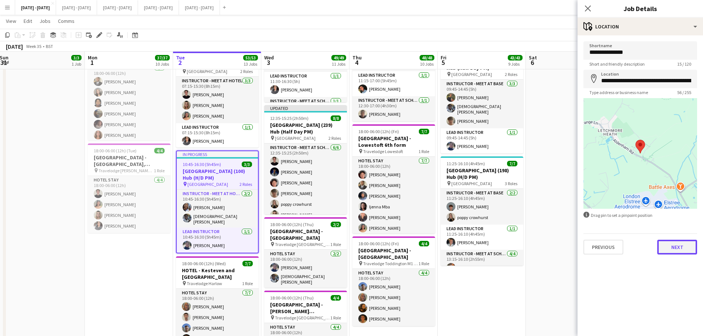
click at [673, 253] on button "Next" at bounding box center [677, 247] width 40 height 15
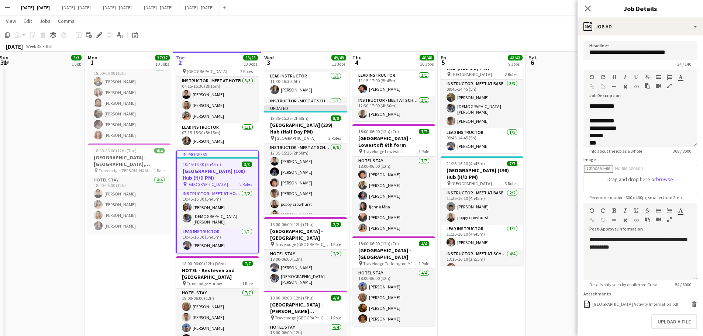
scroll to position [35, 0]
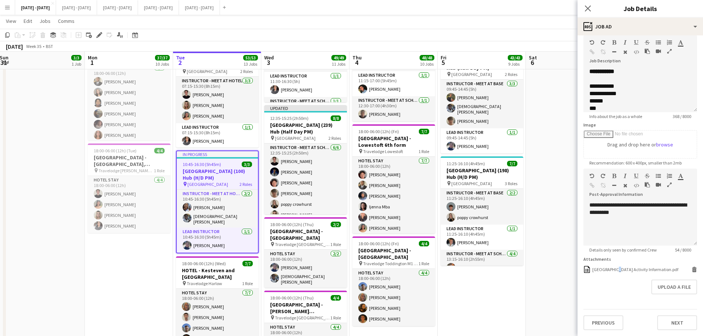
click at [615, 266] on form "**********" at bounding box center [639, 168] width 125 height 323
click at [615, 268] on div "[GEOGRAPHIC_DATA] Activity Information.pdf" at bounding box center [635, 270] width 86 height 6
click at [586, 5] on icon "Close pop-in" at bounding box center [587, 8] width 7 height 7
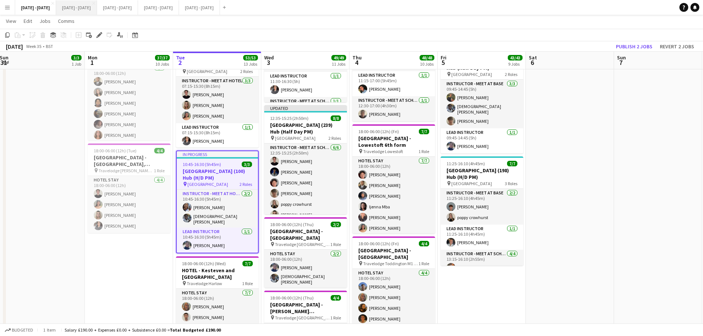
click at [88, 10] on button "[DATE] - [DATE] Close" at bounding box center [76, 7] width 41 height 14
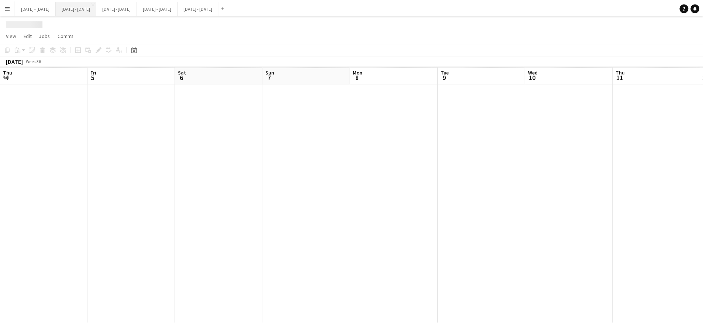
scroll to position [0, 267]
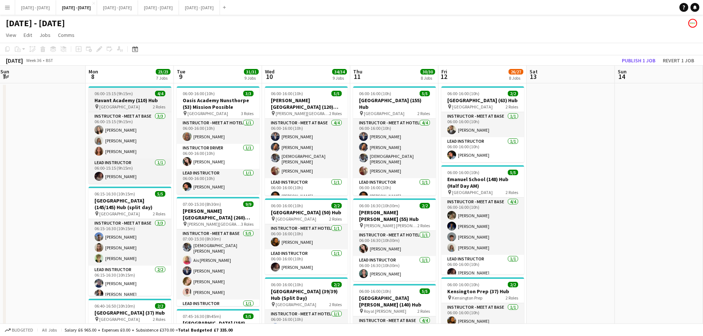
click at [116, 99] on h3 "Havant Academy (110) Hub" at bounding box center [130, 100] width 83 height 7
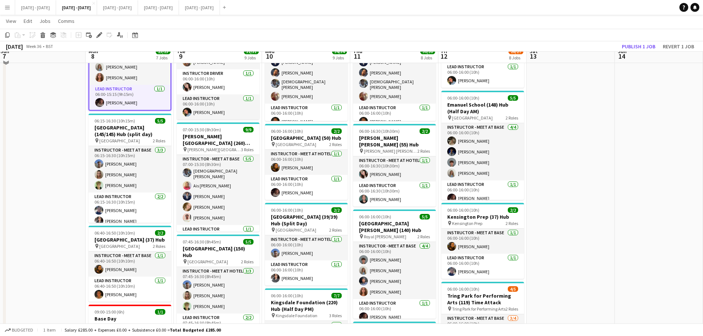
scroll to position [0, 0]
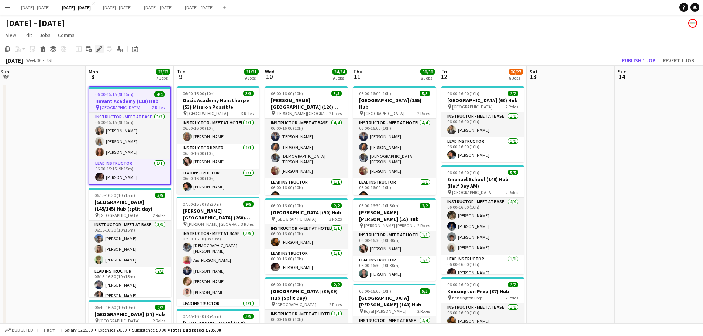
click at [98, 48] on icon "Edit" at bounding box center [99, 49] width 6 height 6
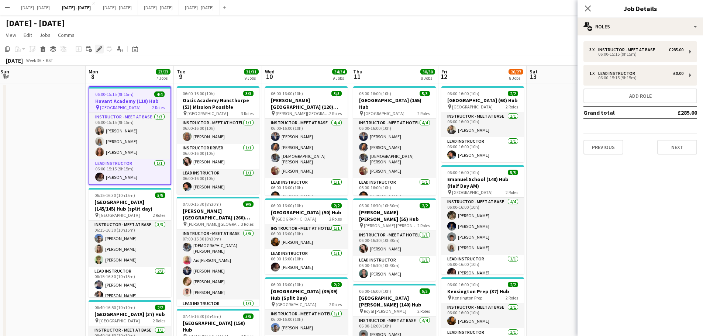
click at [97, 48] on icon "Edit" at bounding box center [99, 49] width 6 height 6
click at [613, 99] on button "Add role" at bounding box center [640, 96] width 114 height 15
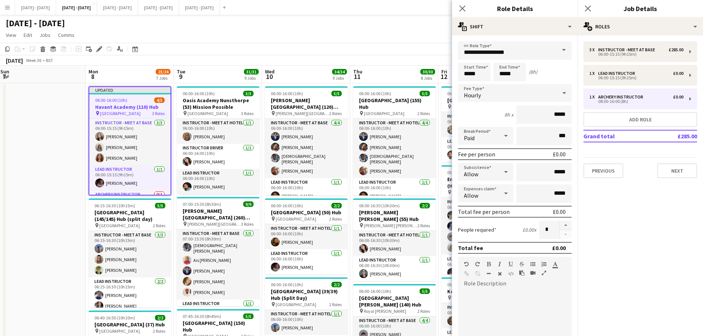
click at [560, 50] on span at bounding box center [563, 50] width 15 height 18
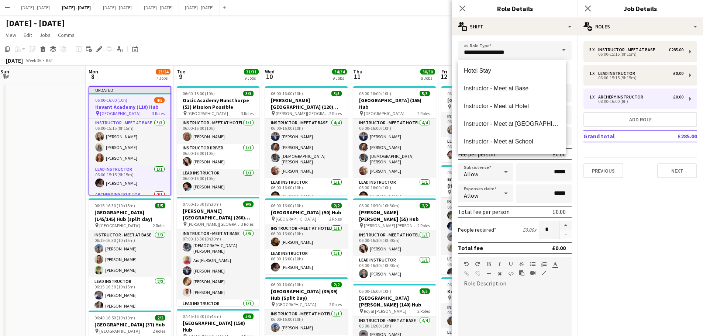
scroll to position [295, 0]
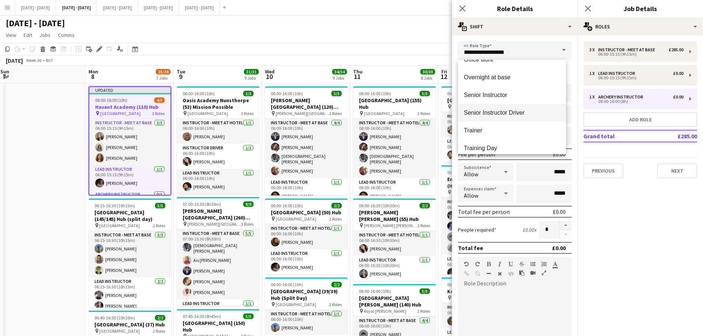
click at [523, 110] on span "Senior Instructor Driver" at bounding box center [512, 112] width 96 height 7
type input "**********"
type input "*******"
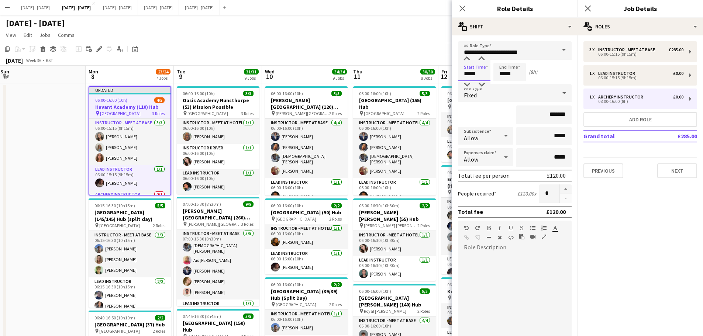
drag, startPoint x: 482, startPoint y: 75, endPoint x: 443, endPoint y: 77, distance: 38.4
type input "*****"
click at [499, 91] on div "Fixed" at bounding box center [507, 93] width 99 height 18
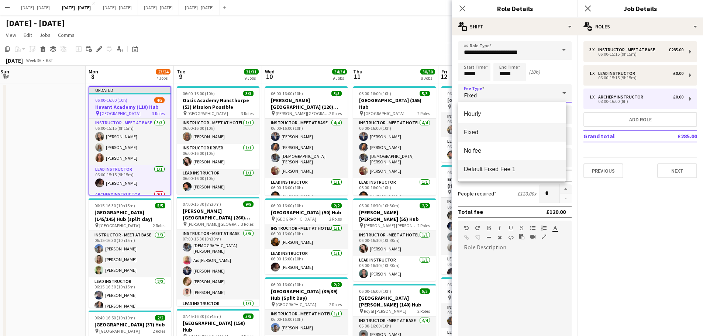
click at [496, 166] on span "Default Fixed Fee 1" at bounding box center [512, 169] width 96 height 7
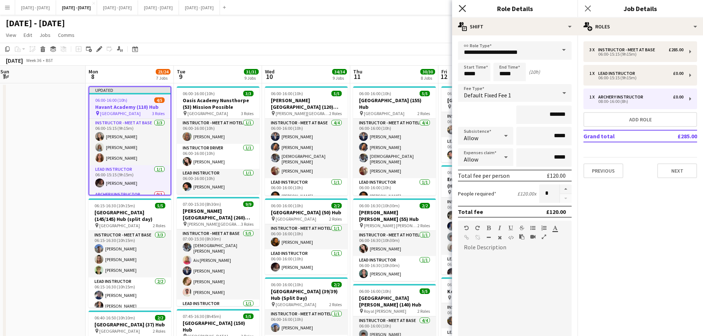
click at [460, 6] on icon at bounding box center [461, 8] width 7 height 7
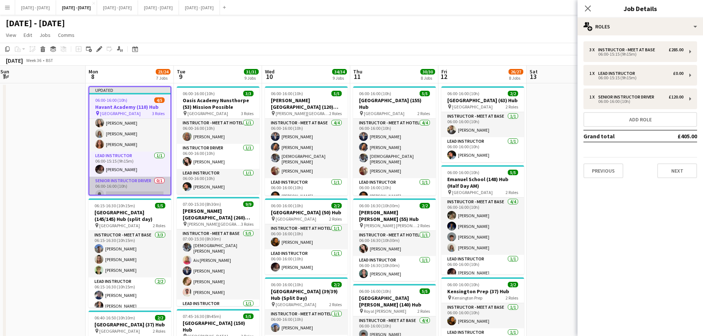
scroll to position [21, 0]
click at [129, 183] on app-card-role "Senior Instructor Driver 0/1 06:00-16:00 (10h) single-neutral-actions" at bounding box center [129, 182] width 81 height 25
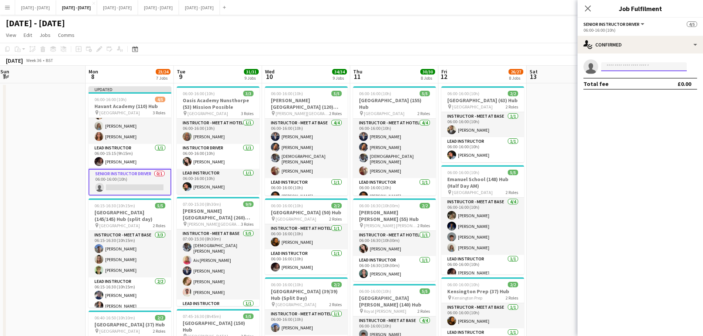
click at [632, 67] on input at bounding box center [644, 66] width 86 height 9
type input "***"
click at [634, 88] on span "[PHONE_NUMBER]" at bounding box center [644, 89] width 74 height 6
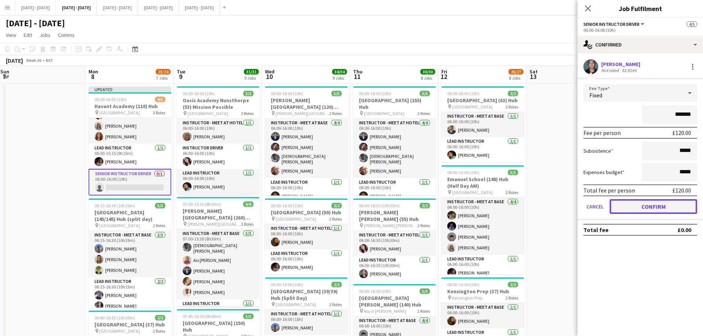
click at [679, 211] on button "Confirm" at bounding box center [652, 206] width 87 height 15
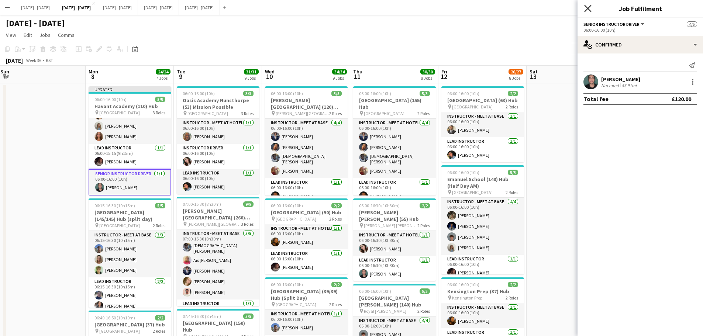
click at [588, 6] on icon "Close pop-in" at bounding box center [587, 8] width 7 height 7
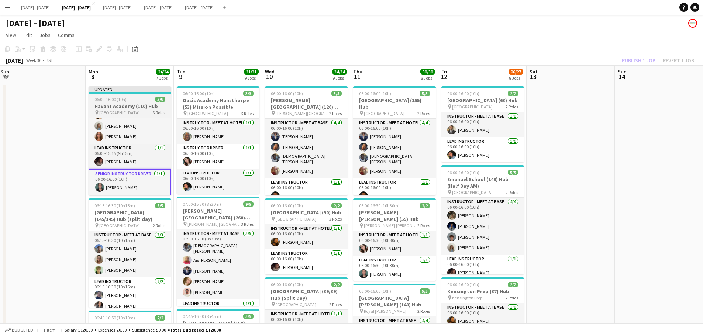
click at [125, 106] on h3 "Havant Academy (110) Hub" at bounding box center [130, 106] width 83 height 7
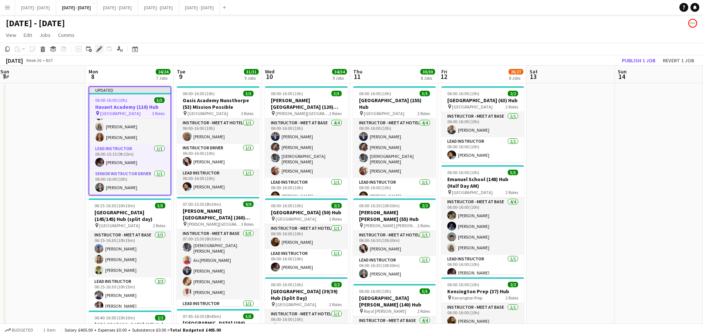
click at [101, 51] on icon "Edit" at bounding box center [99, 49] width 6 height 6
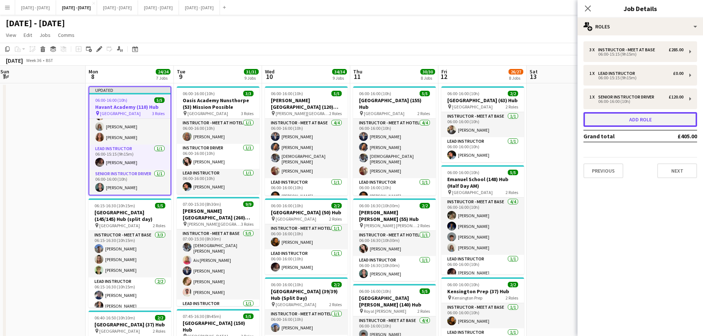
click at [625, 121] on button "Add role" at bounding box center [640, 119] width 114 height 15
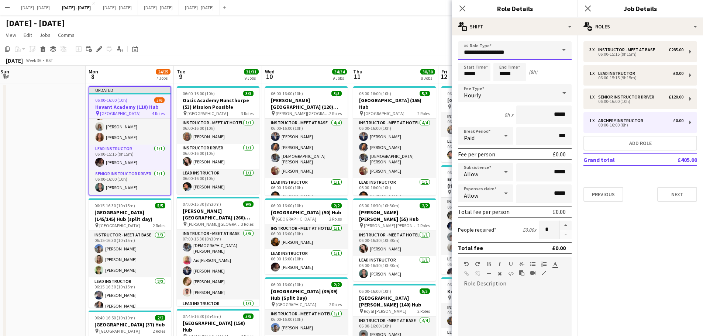
click at [550, 49] on input "**********" at bounding box center [515, 50] width 114 height 18
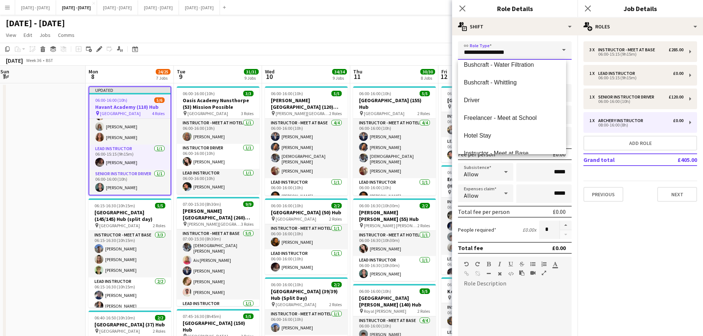
scroll to position [184, 0]
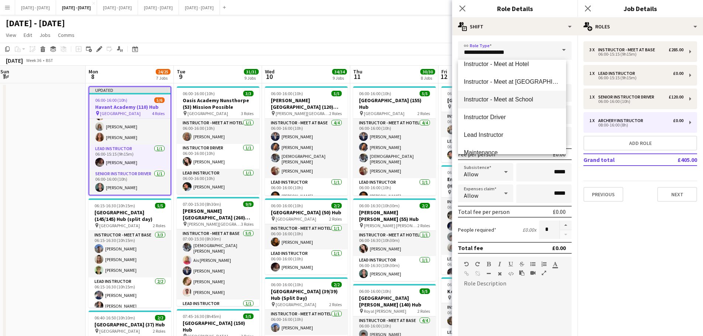
click at [521, 101] on span "Instructor - Meet at School" at bounding box center [512, 99] width 96 height 7
type input "**********"
type input "******"
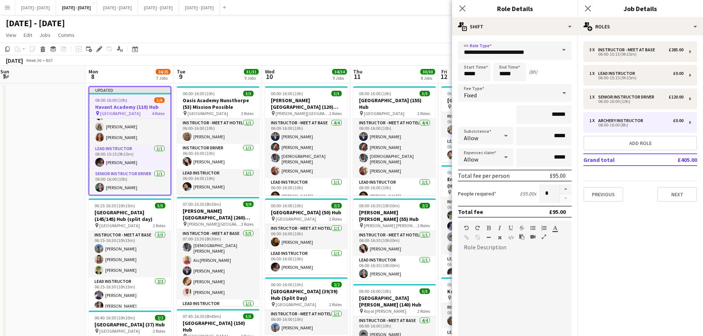
click at [541, 88] on div "Fixed" at bounding box center [507, 93] width 99 height 18
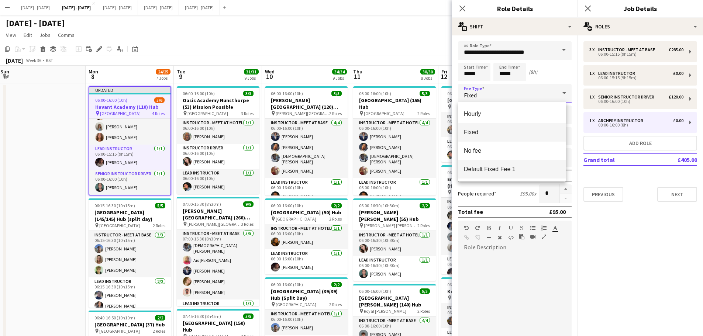
click at [516, 163] on mat-option "Default Fixed Fee 1" at bounding box center [512, 169] width 108 height 18
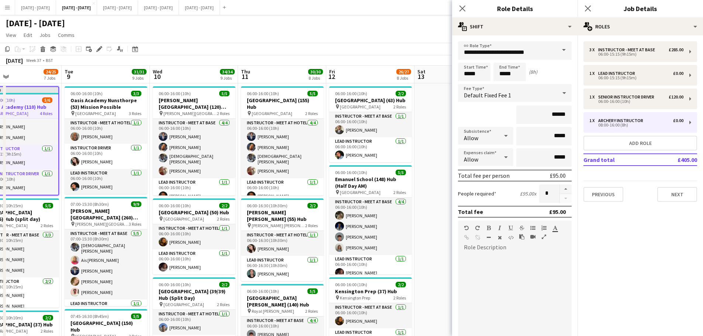
drag, startPoint x: 309, startPoint y: 71, endPoint x: 197, endPoint y: 74, distance: 112.2
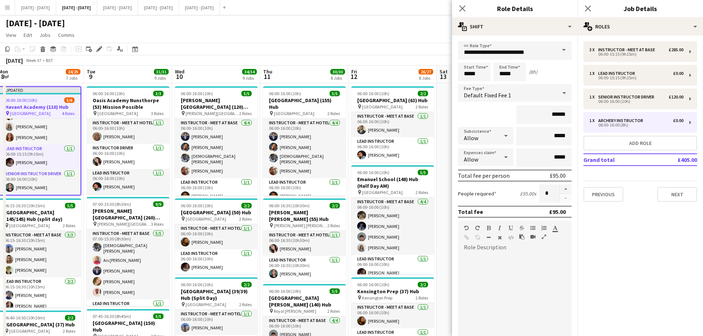
scroll to position [0, 267]
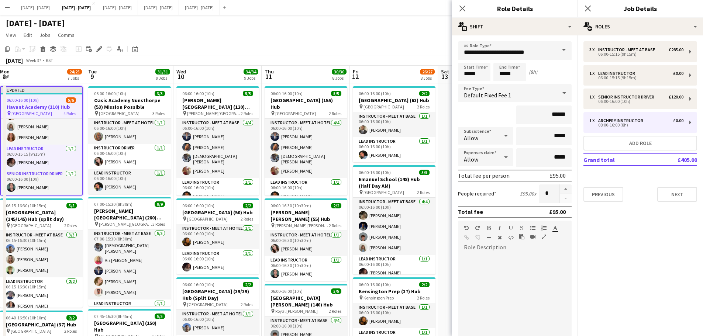
drag, startPoint x: 197, startPoint y: 74, endPoint x: 221, endPoint y: 73, distance: 23.6
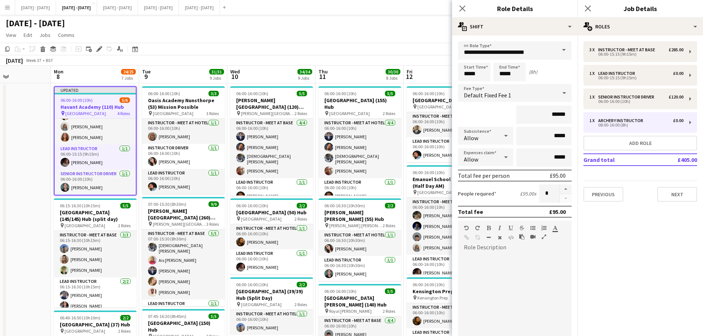
scroll to position [0, 201]
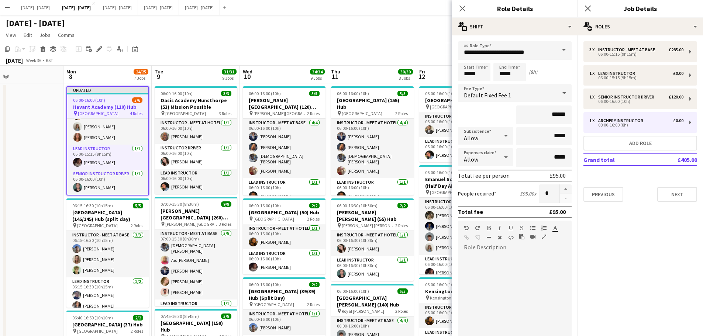
drag, startPoint x: 125, startPoint y: 70, endPoint x: 191, endPoint y: 79, distance: 67.0
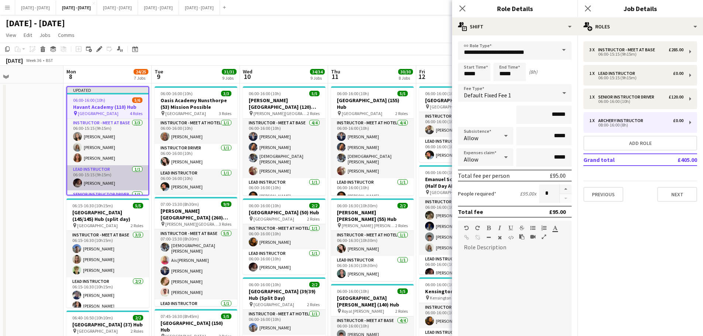
scroll to position [46, 0]
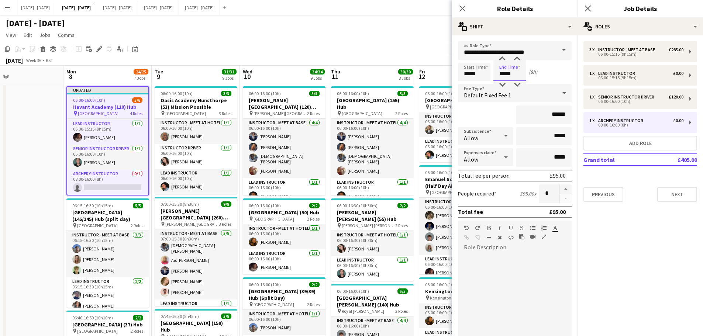
drag, startPoint x: 513, startPoint y: 75, endPoint x: 486, endPoint y: 75, distance: 26.9
click at [486, 76] on div "Start Time ***** End Time ***** (8h)" at bounding box center [515, 72] width 114 height 18
type input "*****"
click at [463, 8] on icon "Close pop-in" at bounding box center [461, 8] width 7 height 7
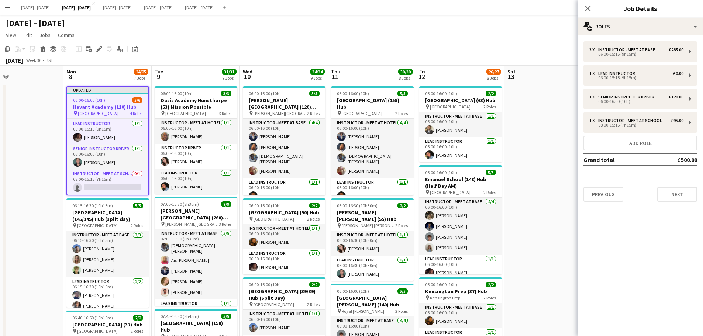
drag, startPoint x: 589, startPoint y: 6, endPoint x: 381, endPoint y: 45, distance: 211.7
click at [590, 6] on icon "Close pop-in" at bounding box center [588, 9] width 6 height 6
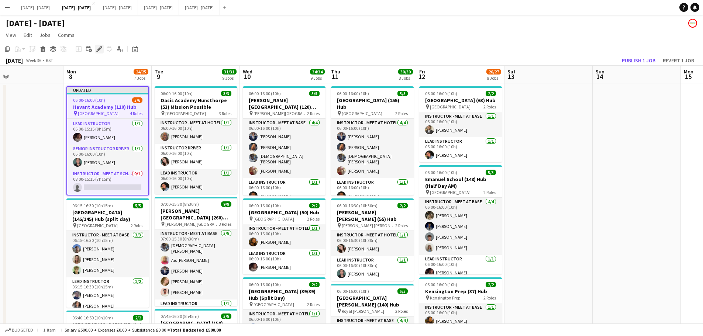
click at [98, 48] on icon "Edit" at bounding box center [99, 49] width 6 height 6
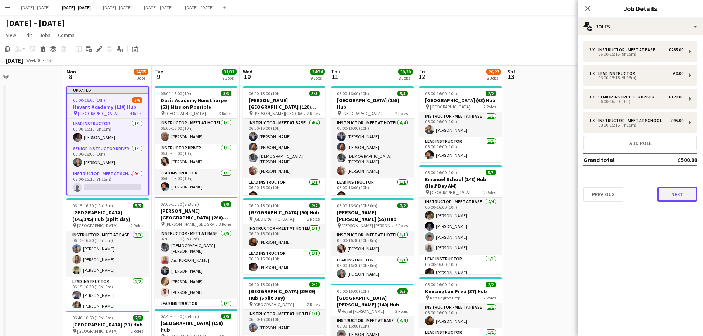
click at [672, 197] on button "Next" at bounding box center [677, 194] width 40 height 15
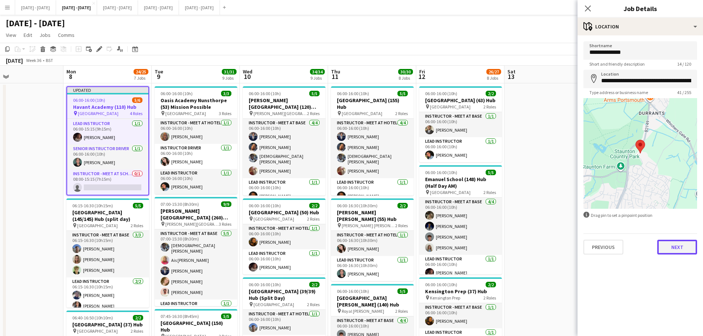
click at [678, 247] on button "Next" at bounding box center [677, 247] width 40 height 15
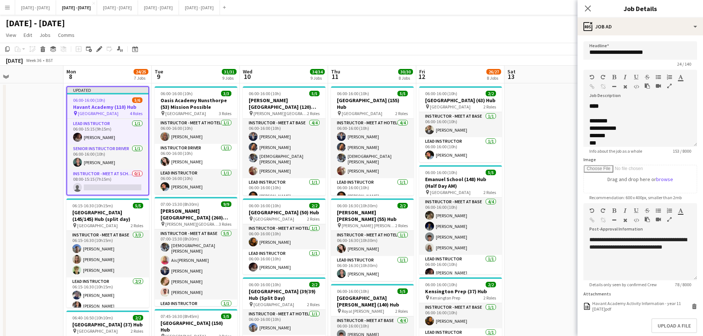
scroll to position [23, 0]
click at [607, 308] on div "Havant Academy Activity Information - year 11 [DATE]pdf" at bounding box center [640, 306] width 97 height 11
click at [99, 52] on icon "Edit" at bounding box center [99, 49] width 6 height 6
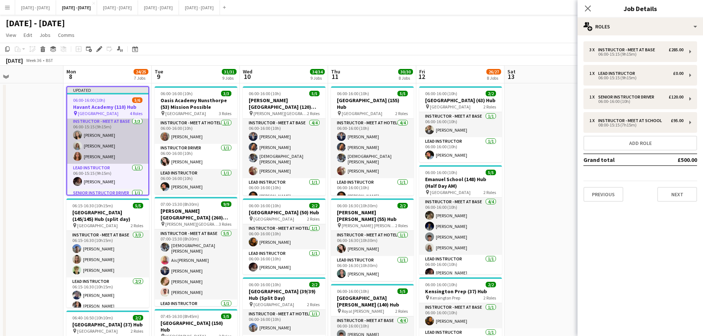
scroll to position [0, 0]
click at [102, 156] on app-card-role "Instructor - Meet at Base [DATE] 06:00-15:15 (9h15m) [PERSON_NAME] [PERSON_NAME…" at bounding box center [107, 142] width 81 height 46
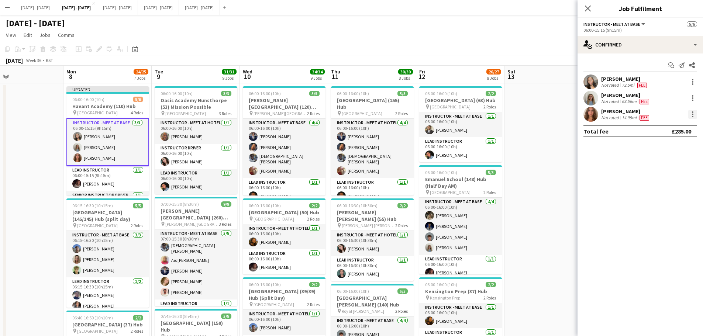
click at [692, 114] on div at bounding box center [692, 114] width 1 height 1
click at [673, 143] on span "Switch crew" at bounding box center [660, 145] width 31 height 6
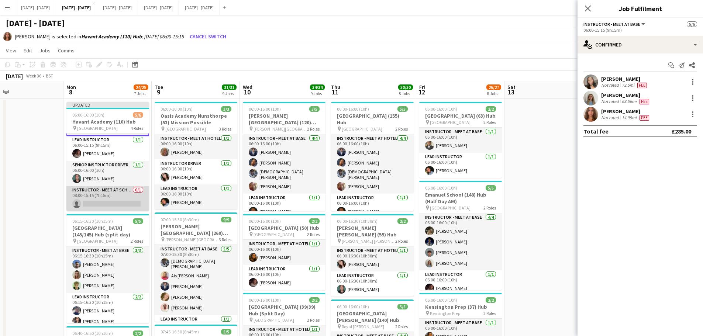
click at [114, 193] on app-card-role "Instructor - Meet at School 0/1 08:00-15:15 (7h15m) single-neutral-actions" at bounding box center [107, 198] width 83 height 25
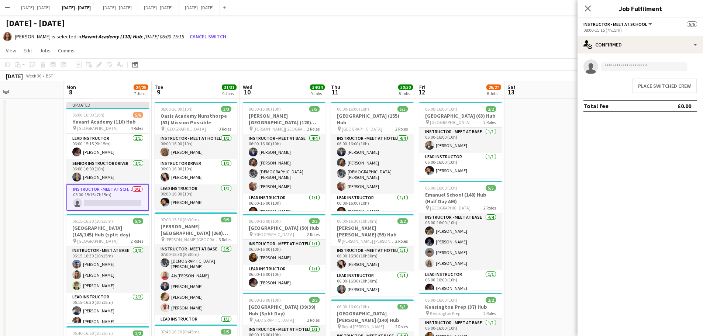
scroll to position [45, 0]
click at [652, 87] on button "Place switched crew" at bounding box center [663, 86] width 65 height 15
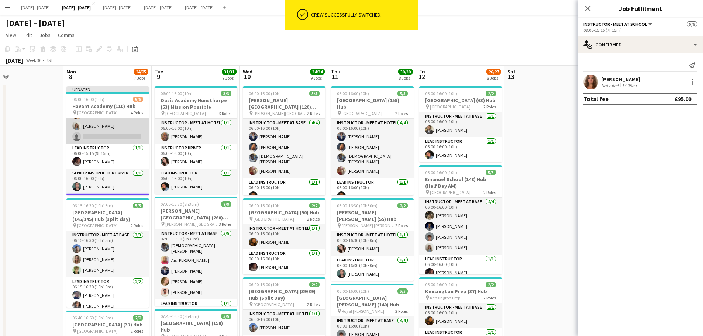
scroll to position [0, 0]
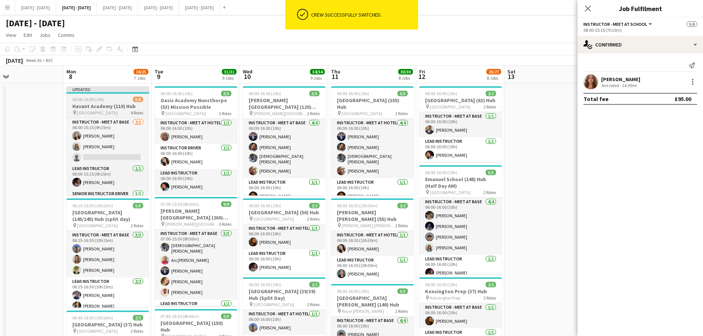
click at [96, 108] on h3 "Havant Academy (110) Hub" at bounding box center [107, 106] width 83 height 7
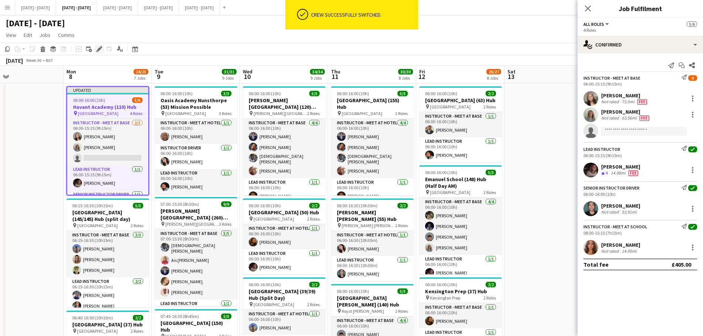
drag, startPoint x: 98, startPoint y: 50, endPoint x: 128, endPoint y: 57, distance: 30.6
click at [98, 51] on icon at bounding box center [99, 49] width 4 height 4
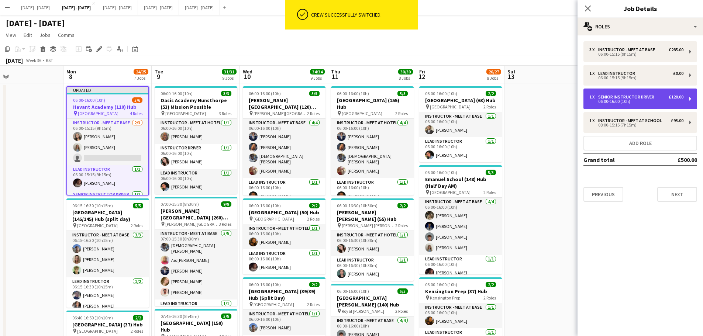
click at [689, 99] on div "1 x Senior Instructor Driver £120.00 06:00-16:00 (10h)" at bounding box center [640, 99] width 114 height 21
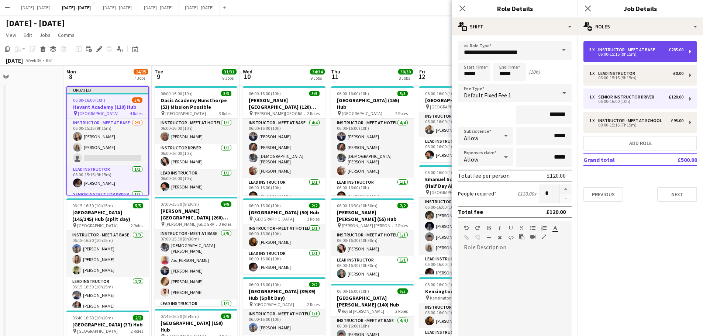
click at [658, 57] on div "3 x Instructor - Meet at Base £285.00 06:00-15:15 (9h15m)" at bounding box center [640, 51] width 114 height 21
type input "**********"
type input "*****"
type input "******"
type input "*"
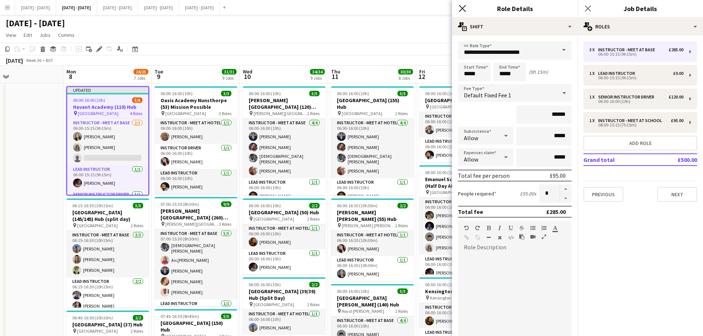
click at [461, 9] on icon at bounding box center [461, 8] width 7 height 7
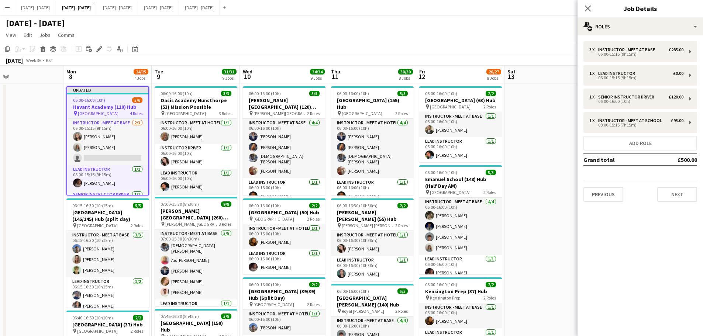
click at [114, 104] on h3 "Havant Academy (110) Hub" at bounding box center [107, 107] width 81 height 7
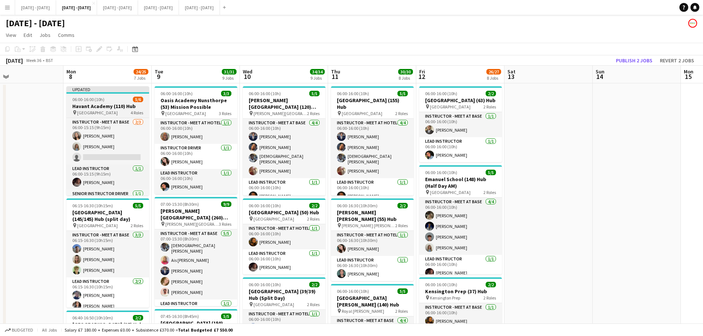
click at [108, 104] on h3 "Havant Academy (110) Hub" at bounding box center [107, 106] width 83 height 7
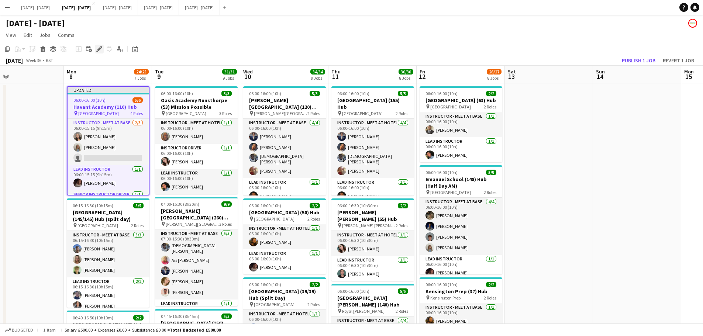
click at [97, 48] on icon "Edit" at bounding box center [99, 49] width 6 height 6
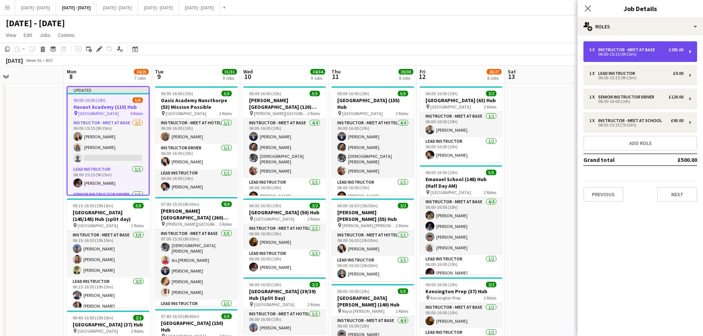
click at [662, 55] on div "06:00-15:15 (9h15m)" at bounding box center [636, 54] width 94 height 4
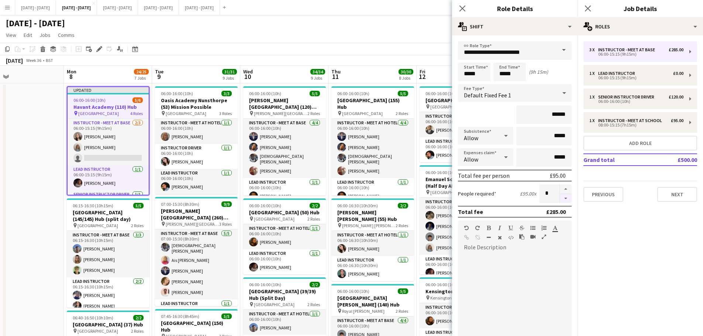
click at [560, 197] on button "button" at bounding box center [566, 198] width 12 height 9
type input "*"
click at [461, 7] on icon at bounding box center [461, 8] width 7 height 7
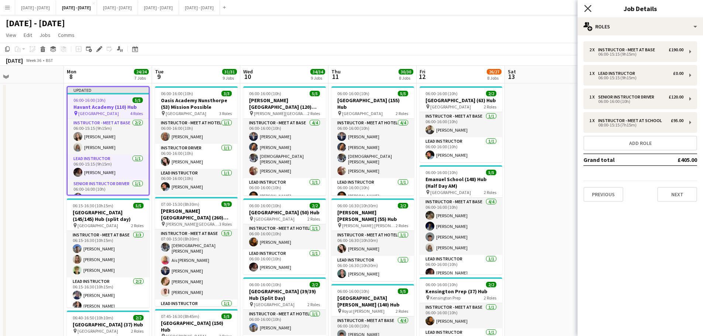
click at [590, 7] on icon at bounding box center [587, 8] width 7 height 7
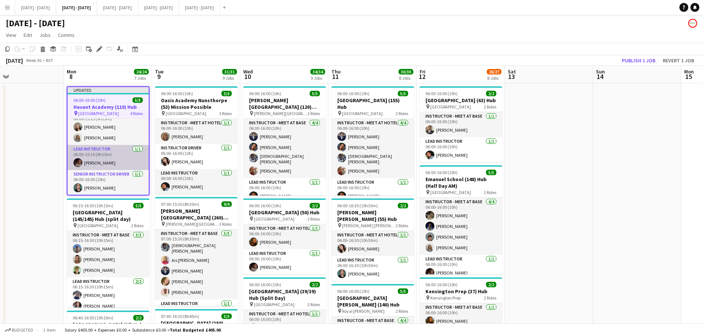
scroll to position [0, 0]
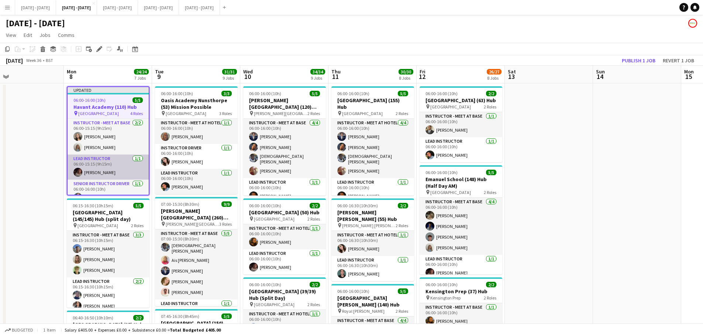
click at [111, 165] on app-card-role "Lead Instructor [DATE] 06:00-15:15 (9h15m) [PERSON_NAME]" at bounding box center [107, 167] width 81 height 25
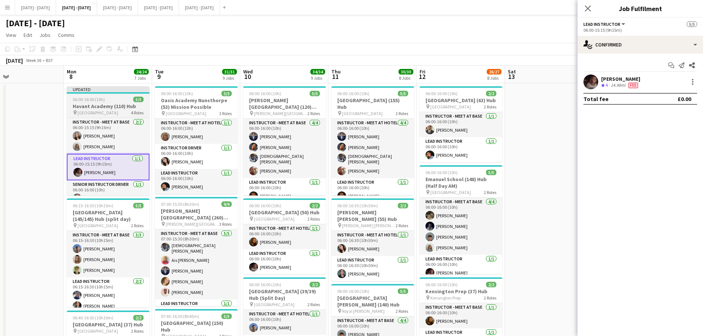
click at [108, 101] on div "06:00-16:00 (10h) 5/5" at bounding box center [108, 100] width 83 height 6
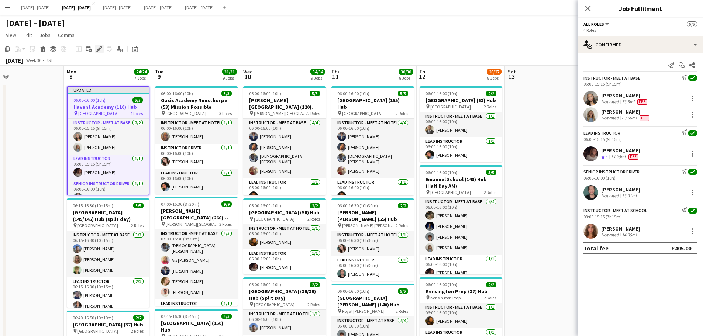
click at [97, 48] on icon "Edit" at bounding box center [99, 49] width 6 height 6
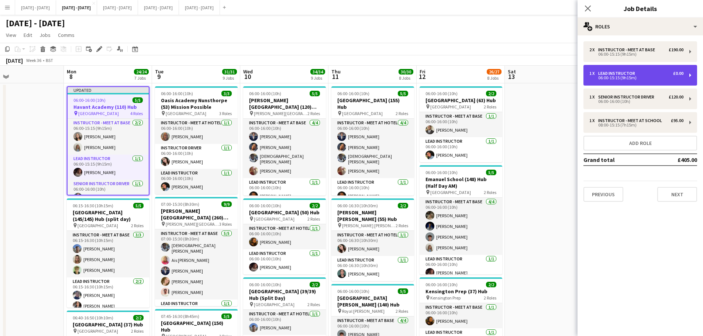
click at [636, 72] on div "Lead Instructor" at bounding box center [618, 73] width 40 height 5
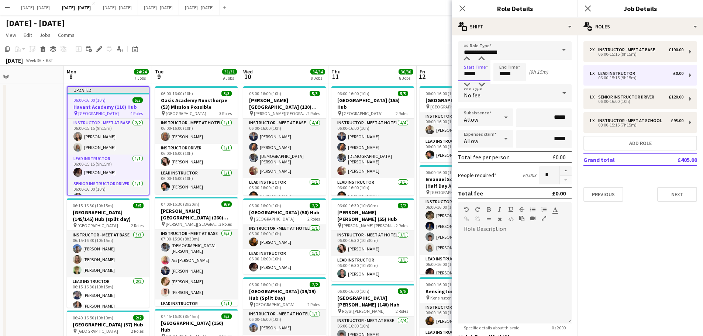
drag, startPoint x: 479, startPoint y: 74, endPoint x: 440, endPoint y: 69, distance: 39.9
type input "*****"
click at [519, 90] on div "No fee" at bounding box center [507, 93] width 99 height 18
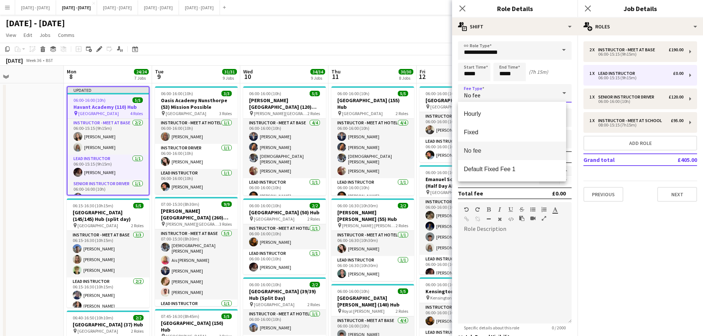
click at [519, 90] on div at bounding box center [351, 168] width 703 height 336
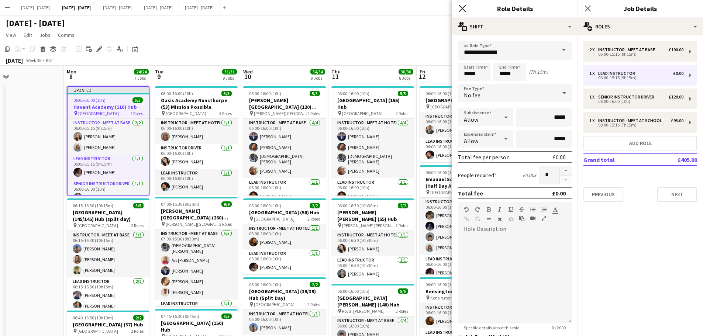
click at [462, 6] on icon "Close pop-in" at bounding box center [461, 8] width 7 height 7
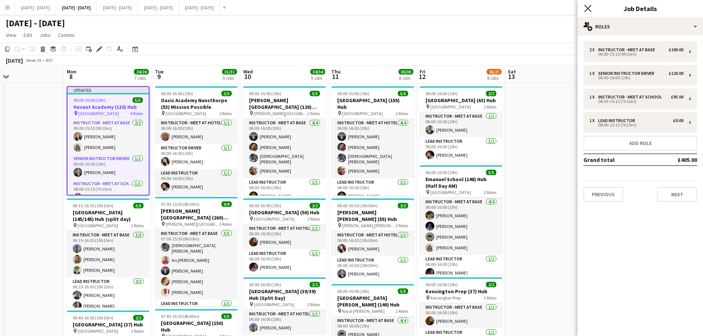
click at [585, 5] on icon "Close pop-in" at bounding box center [587, 8] width 7 height 7
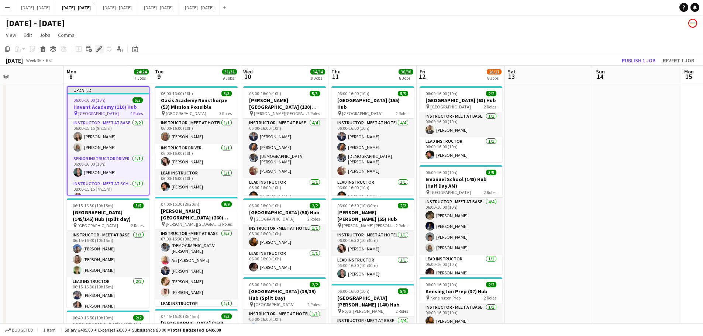
click at [97, 52] on div "Edit" at bounding box center [99, 49] width 9 height 9
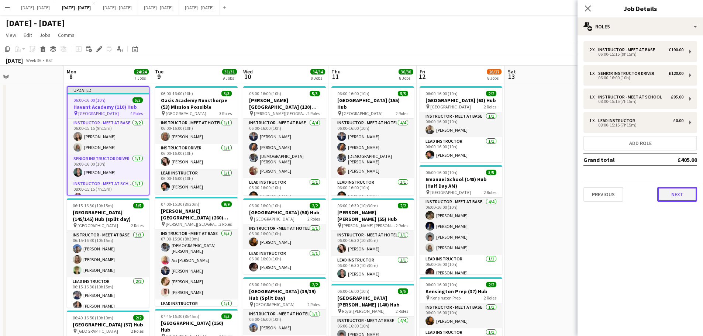
click at [675, 195] on button "Next" at bounding box center [677, 194] width 40 height 15
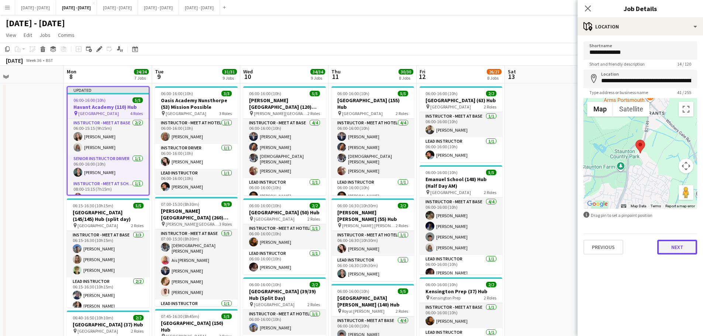
click at [680, 252] on button "Next" at bounding box center [677, 247] width 40 height 15
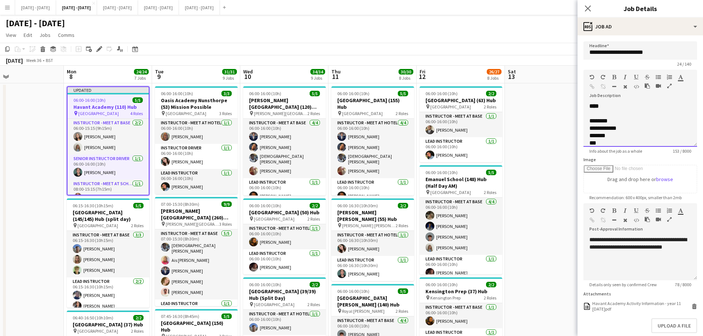
click at [606, 110] on div "**********" at bounding box center [640, 121] width 114 height 49
click at [606, 115] on div "**********" at bounding box center [640, 125] width 114 height 44
click at [589, 7] on icon "Close pop-in" at bounding box center [587, 8] width 7 height 7
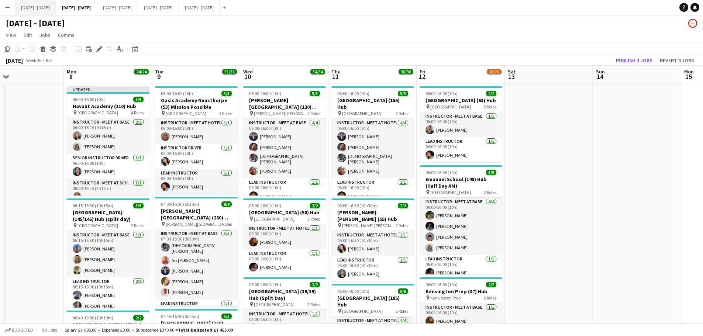
click at [44, 9] on button "[DATE] - [DATE] Close" at bounding box center [35, 7] width 41 height 14
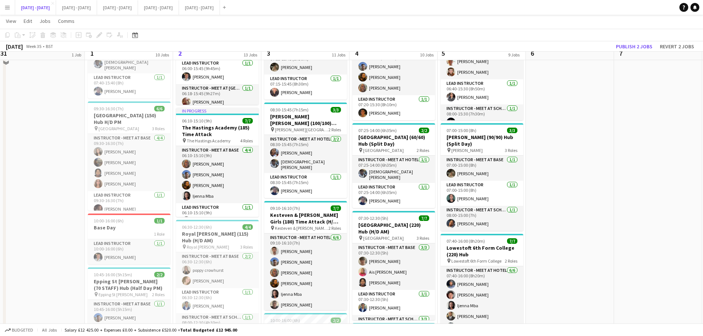
scroll to position [369, 0]
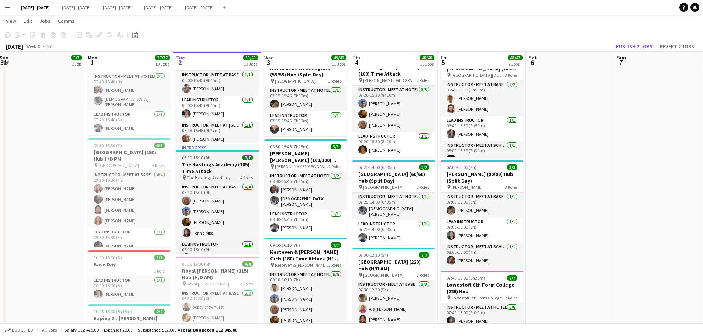
click at [187, 160] on span "06:10-15:10 (9h)" at bounding box center [197, 158] width 30 height 6
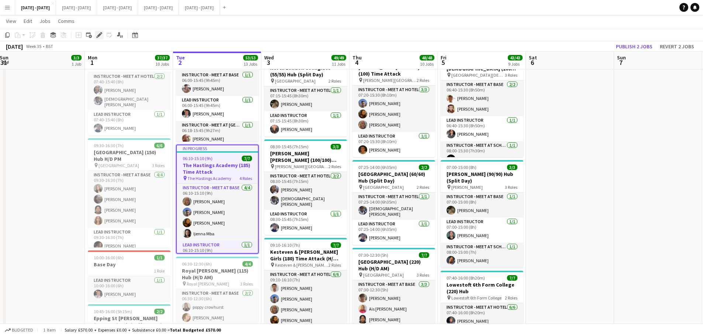
click at [100, 34] on icon at bounding box center [99, 35] width 4 height 4
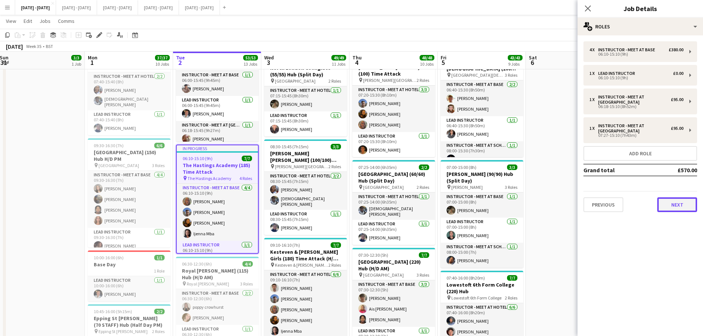
click at [679, 211] on button "Next" at bounding box center [677, 204] width 40 height 15
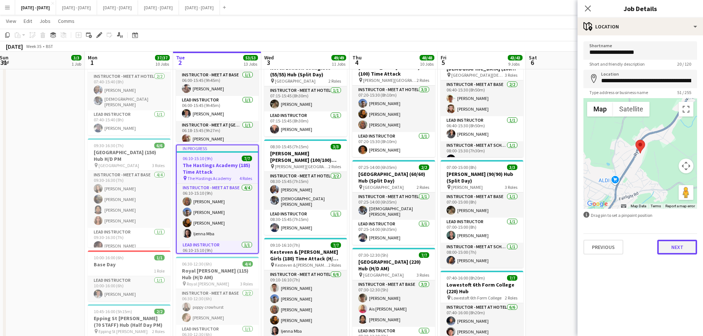
click at [676, 248] on button "Next" at bounding box center [677, 247] width 40 height 15
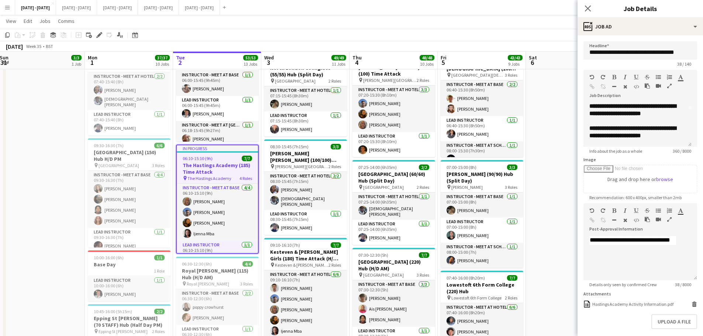
scroll to position [35, 0]
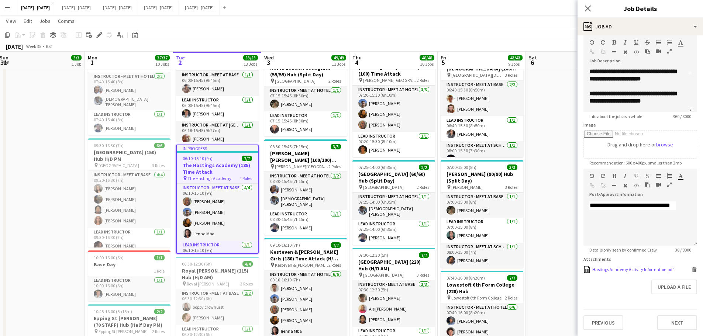
click at [633, 267] on div "Hastings Academy Activity Information.pdf" at bounding box center [632, 270] width 81 height 6
